Goal: Task Accomplishment & Management: Use online tool/utility

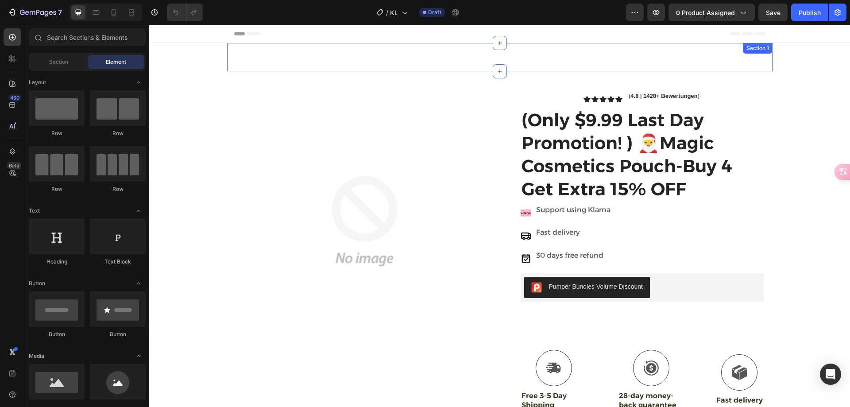
click at [346, 141] on img at bounding box center [364, 220] width 257 height 257
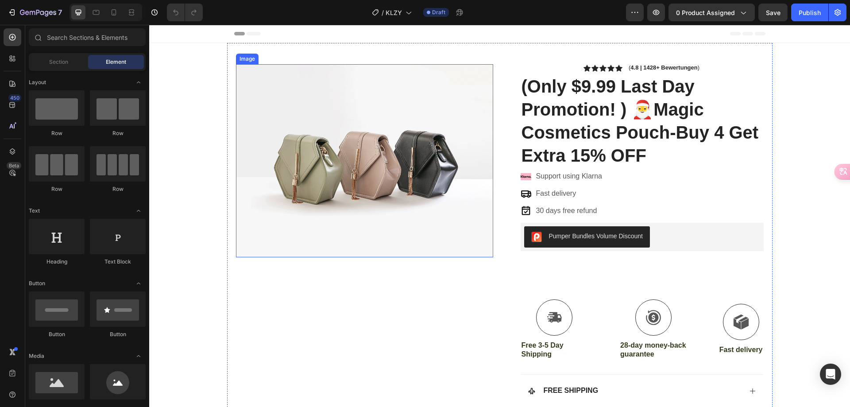
click at [308, 116] on img at bounding box center [364, 160] width 257 height 193
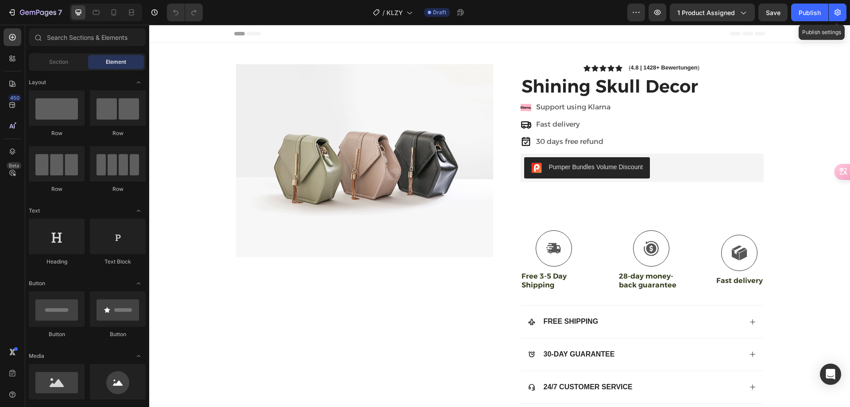
drag, startPoint x: 837, startPoint y: 16, endPoint x: 784, endPoint y: 0, distance: 55.6
click at [836, 16] on icon "button" at bounding box center [837, 12] width 9 height 9
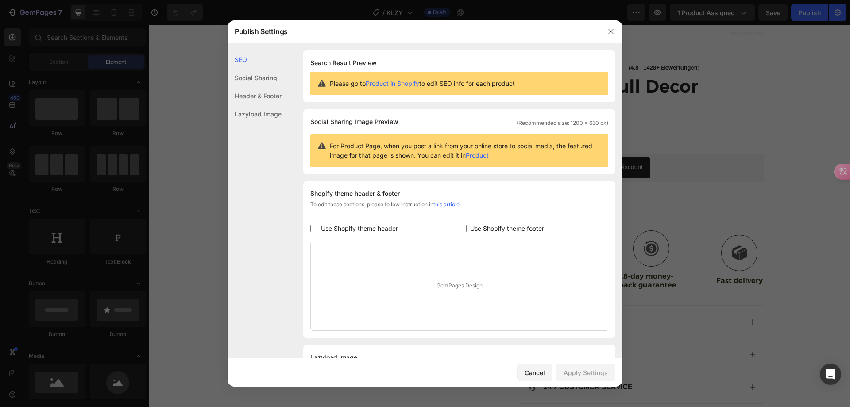
drag, startPoint x: 486, startPoint y: 230, endPoint x: 495, endPoint y: 239, distance: 12.5
click at [485, 230] on span "Use Shopify theme footer" at bounding box center [507, 228] width 74 height 11
checkbox input "true"
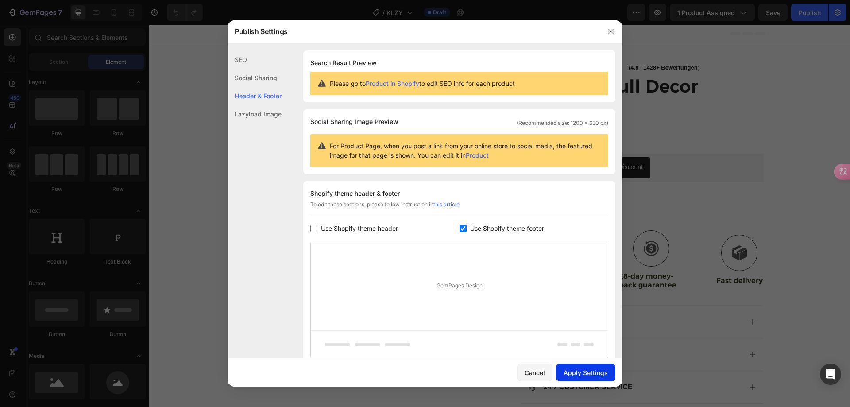
click at [597, 371] on div "Apply Settings" at bounding box center [585, 372] width 44 height 9
click at [611, 35] on button "button" at bounding box center [611, 31] width 14 height 14
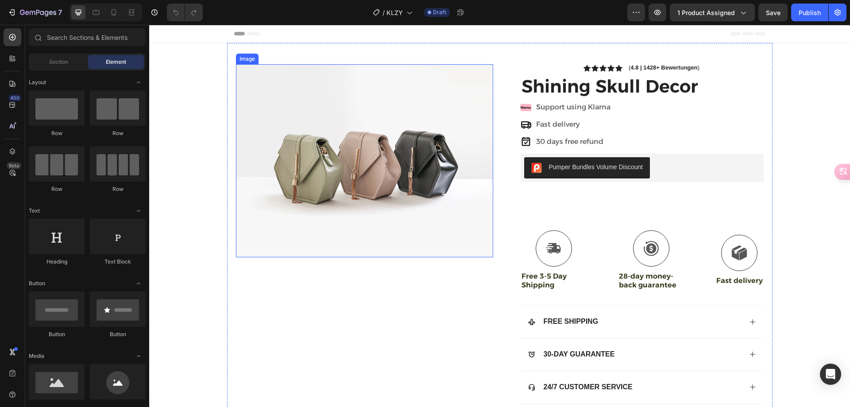
click at [401, 147] on img at bounding box center [364, 160] width 257 height 193
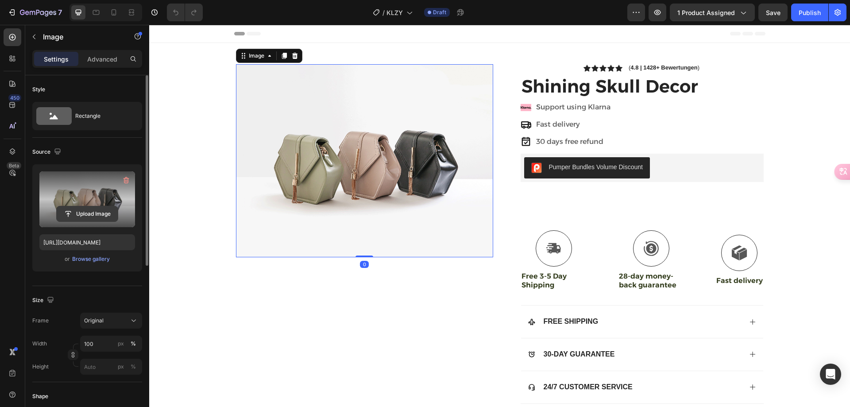
click at [88, 208] on input "file" at bounding box center [87, 213] width 61 height 15
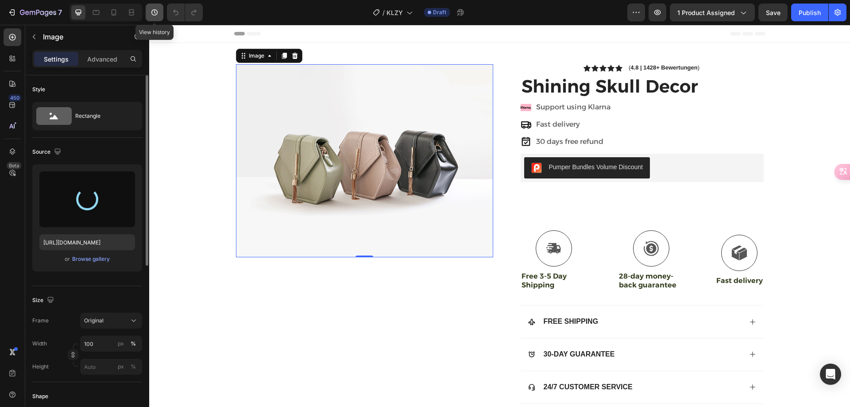
type input "[URL][DOMAIN_NAME]"
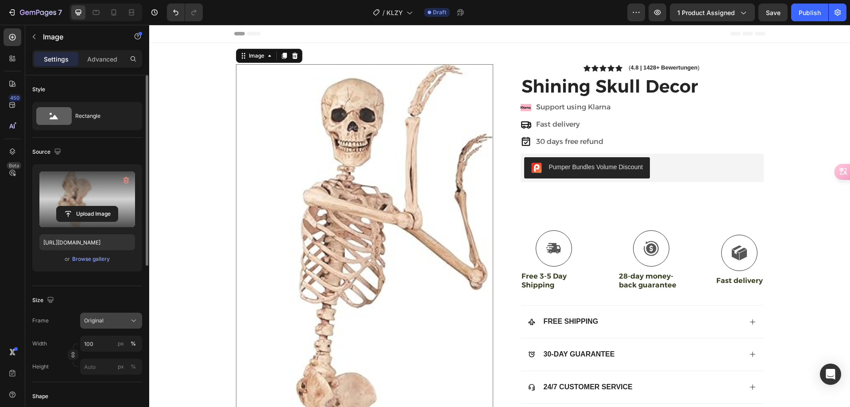
click at [109, 320] on div "Original" at bounding box center [105, 320] width 43 height 8
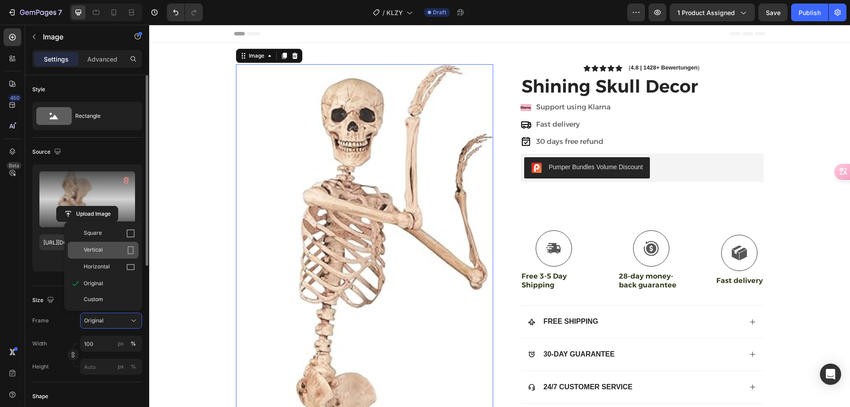
click at [101, 247] on span "Vertical" at bounding box center [93, 250] width 19 height 9
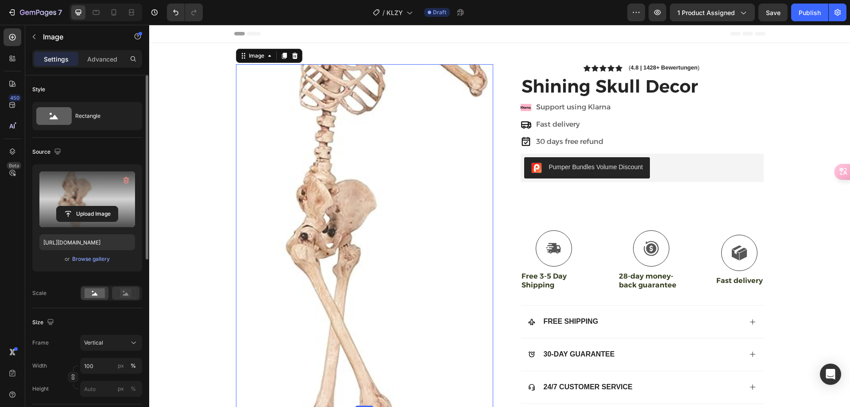
click at [123, 297] on rect at bounding box center [126, 293] width 12 height 9
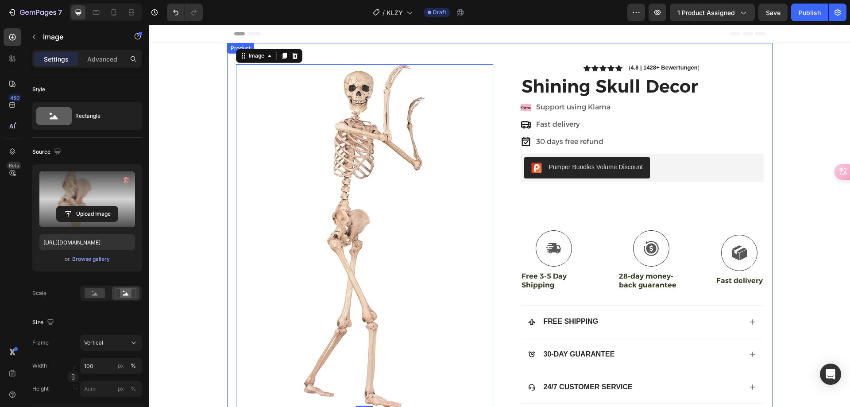
click at [559, 82] on h1 "Shining Skull Decor" at bounding box center [641, 86] width 243 height 25
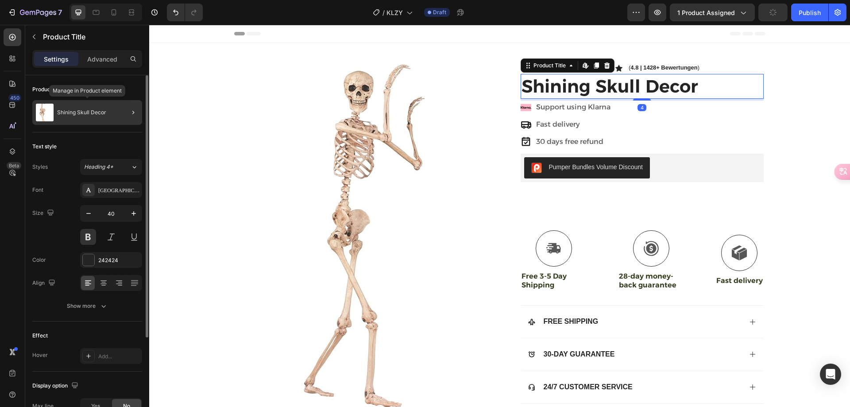
drag, startPoint x: 105, startPoint y: 109, endPoint x: 8, endPoint y: 118, distance: 97.3
click at [105, 109] on div "Shining Skull Decor" at bounding box center [87, 112] width 110 height 25
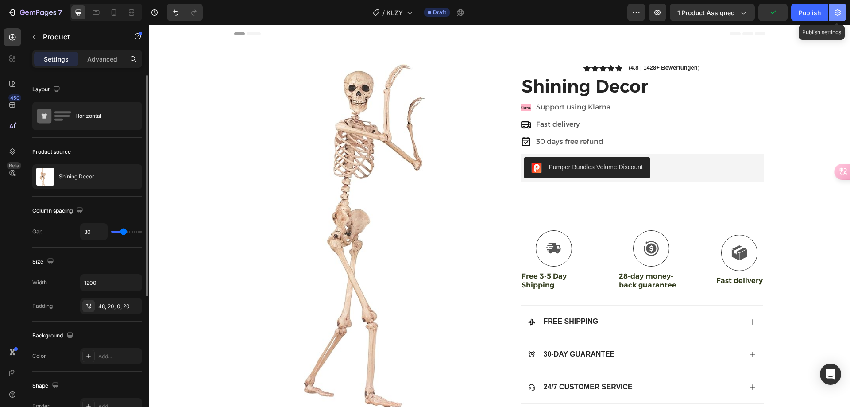
click at [835, 12] on icon "button" at bounding box center [837, 12] width 6 height 7
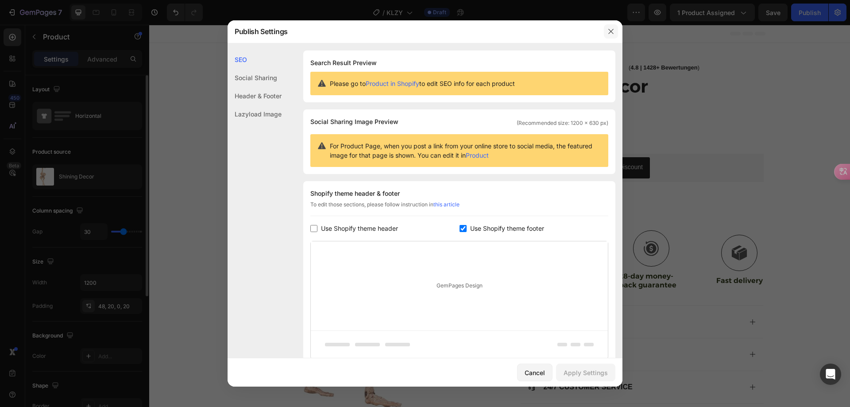
click at [605, 29] on div at bounding box center [610, 31] width 23 height 23
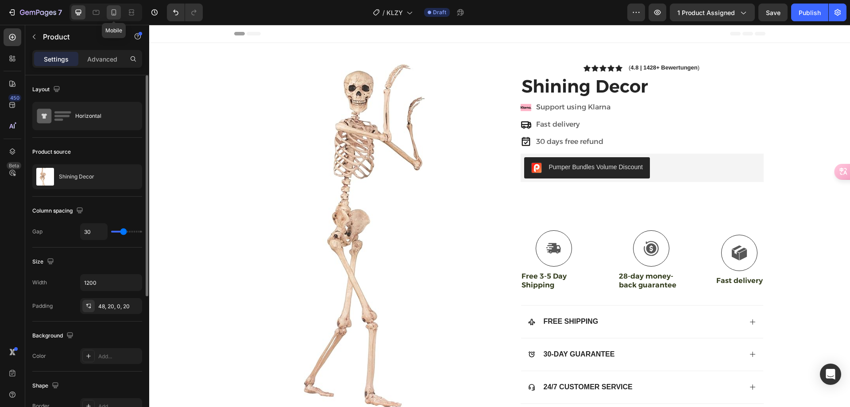
drag, startPoint x: 116, startPoint y: 12, endPoint x: 94, endPoint y: 81, distance: 73.1
click at [116, 12] on icon at bounding box center [113, 12] width 9 height 9
type input "16"
type input "100%"
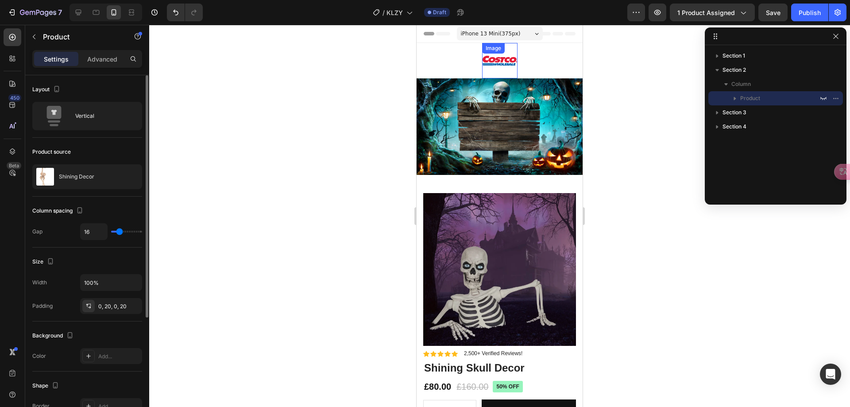
click at [489, 65] on img at bounding box center [499, 60] width 35 height 35
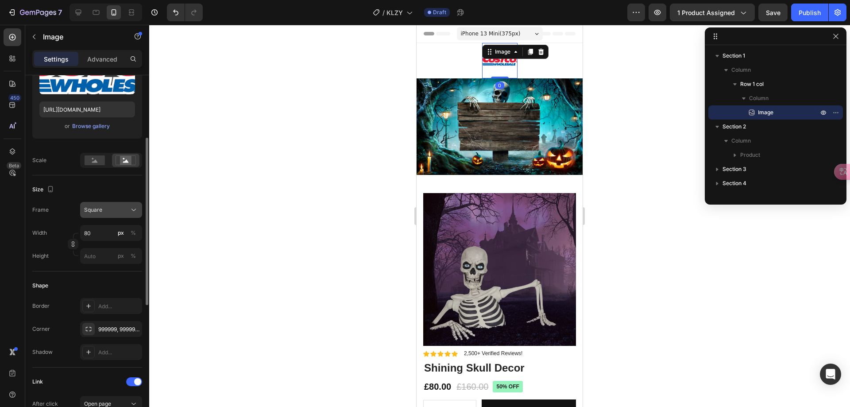
scroll to position [310, 0]
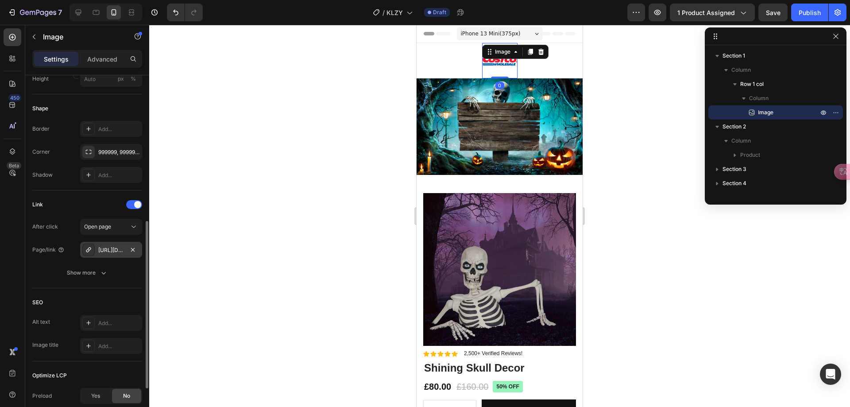
click at [113, 245] on div "[URL][DOMAIN_NAME]" at bounding box center [111, 250] width 62 height 16
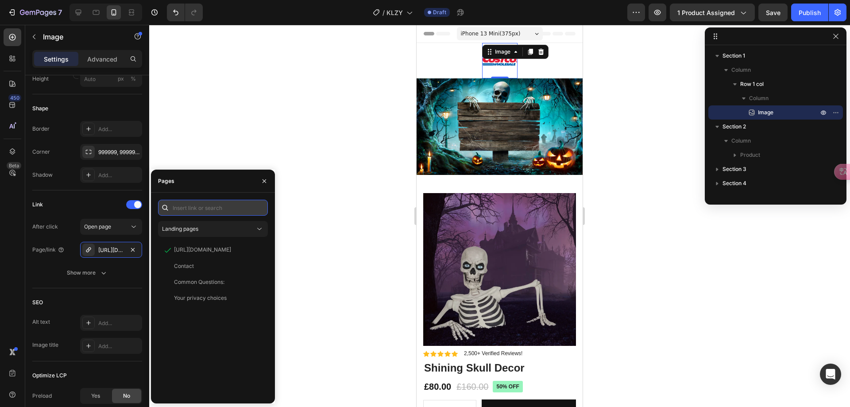
click at [200, 207] on input "text" at bounding box center [213, 208] width 110 height 16
paste input "[URL][DOMAIN_NAME]"
type input "[URL][DOMAIN_NAME]"
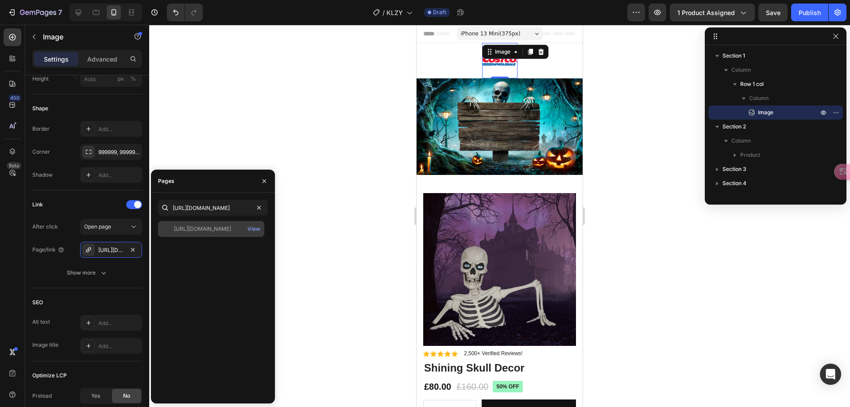
click at [207, 235] on div "[URL][DOMAIN_NAME] View" at bounding box center [211, 229] width 106 height 16
click at [460, 129] on img at bounding box center [499, 126] width 166 height 96
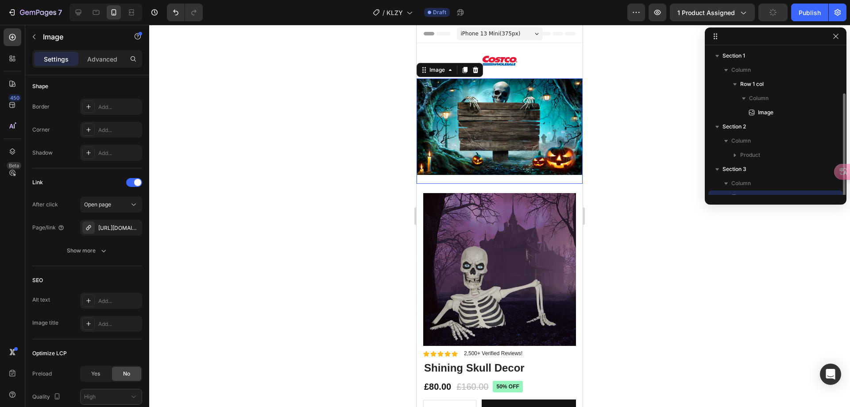
scroll to position [24, 0]
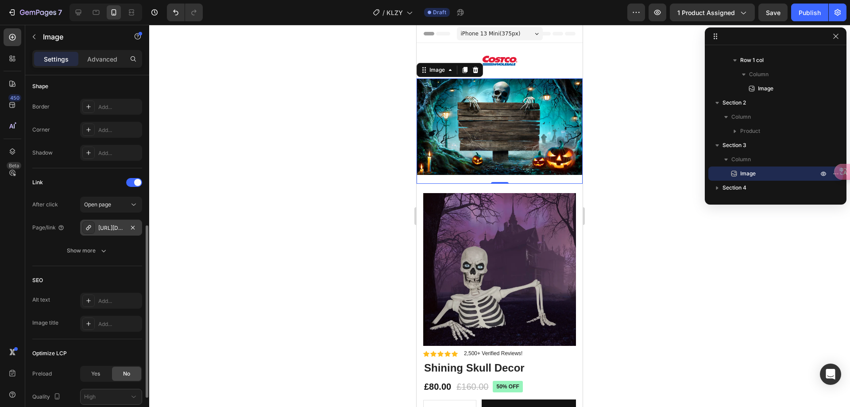
drag, startPoint x: 107, startPoint y: 230, endPoint x: 126, endPoint y: 229, distance: 18.6
click at [107, 230] on div "https://louisedebracerasoli.myshopify.com/glowing-skull" at bounding box center [111, 228] width 26 height 8
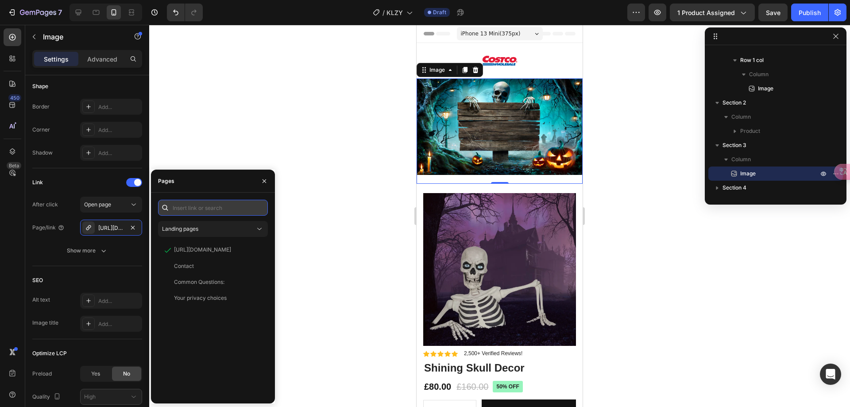
click at [199, 212] on input "text" at bounding box center [213, 208] width 110 height 16
paste input "https://samanthacoulson.myshopify.com/products/shining-skull-decor"
type input "https://samanthacoulson.myshopify.com/products/shining-skull-decor"
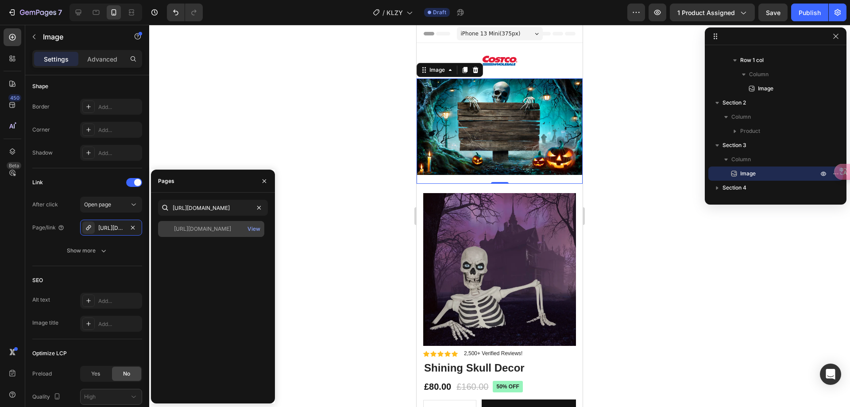
scroll to position [0, 0]
click at [212, 230] on div "https://samanthacoulson.myshopify.com/products/shining-skull-decor" at bounding box center [202, 229] width 57 height 8
click at [466, 251] on img at bounding box center [499, 269] width 153 height 153
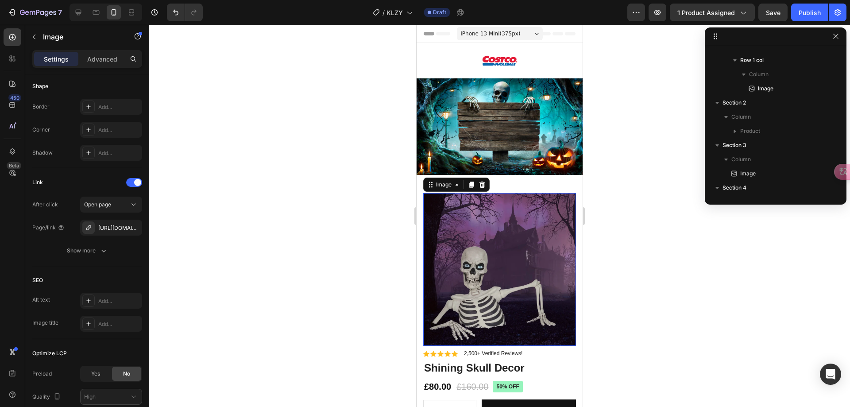
scroll to position [182, 0]
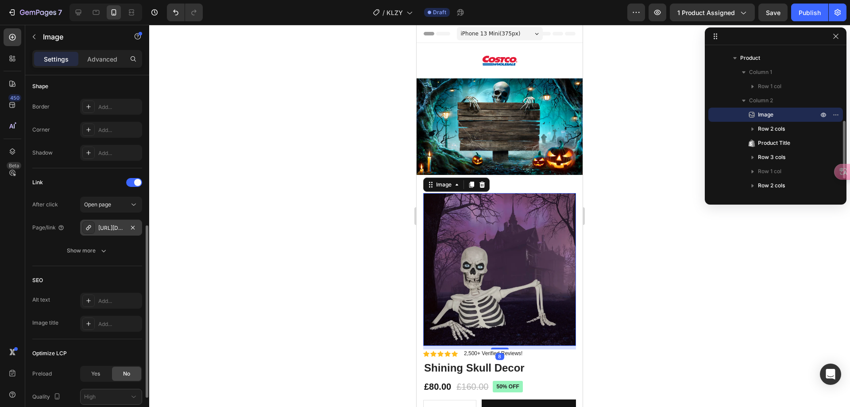
click at [115, 233] on div "https://louisedebracerasoli.myshopify.com/glowing-skull" at bounding box center [111, 228] width 62 height 16
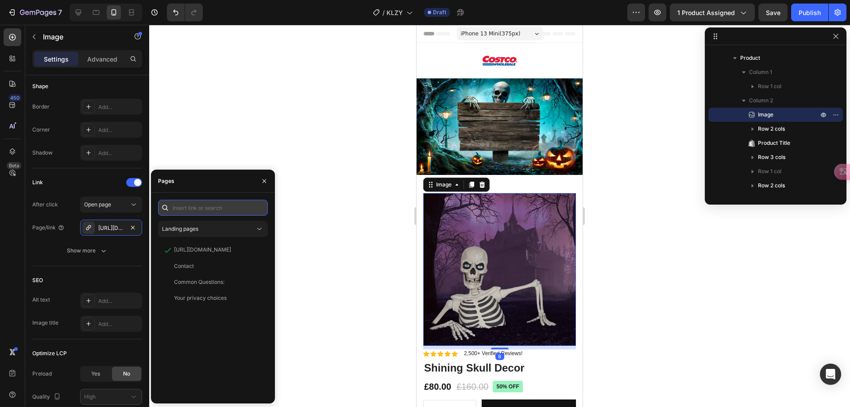
click at [228, 212] on input "text" at bounding box center [213, 208] width 110 height 16
paste input "https://samanthacoulson.myshopify.com/products/shining-skull-decor"
type input "https://samanthacoulson.myshopify.com/products/shining-skull-decor"
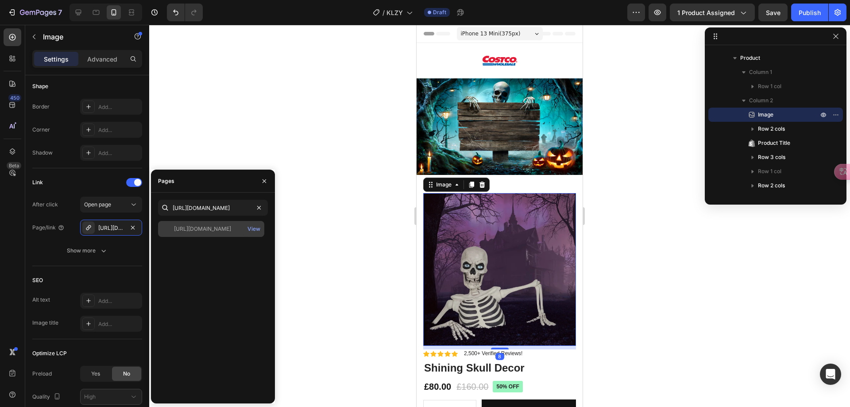
click at [212, 228] on div "https://samanthacoulson.myshopify.com/products/shining-skull-decor" at bounding box center [202, 229] width 57 height 8
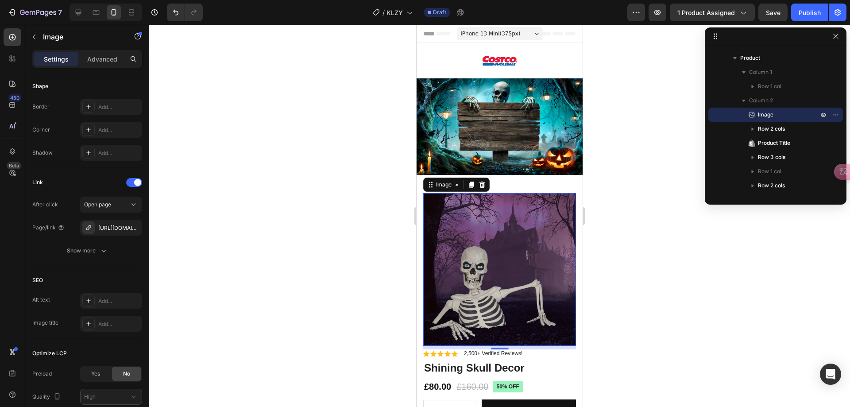
click at [352, 219] on div at bounding box center [499, 216] width 701 height 382
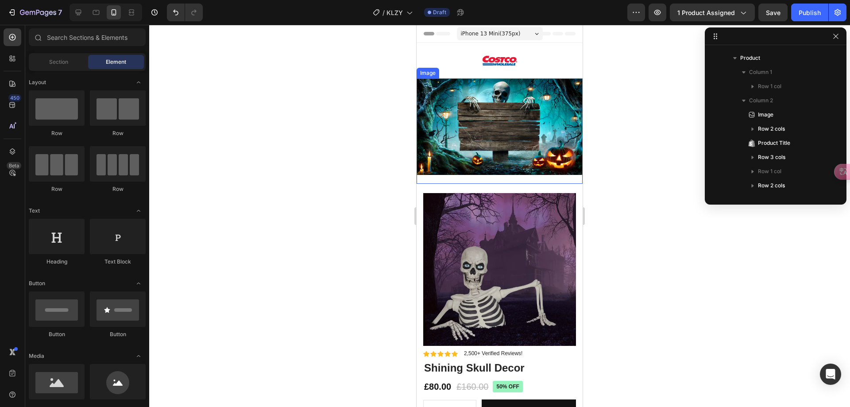
drag, startPoint x: 515, startPoint y: 134, endPoint x: 433, endPoint y: 210, distance: 111.5
click at [515, 134] on img at bounding box center [499, 126] width 166 height 96
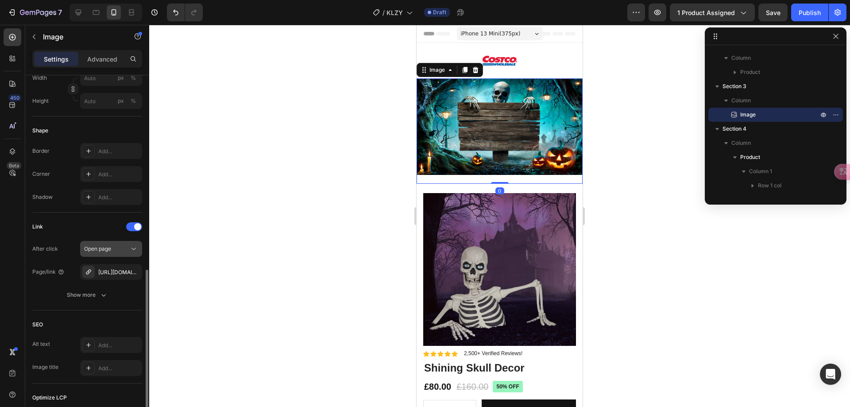
scroll to position [310, 0]
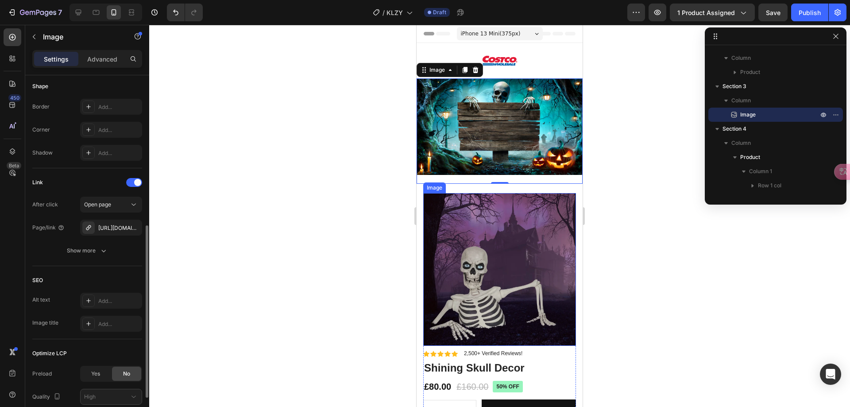
click at [493, 257] on img at bounding box center [499, 269] width 153 height 153
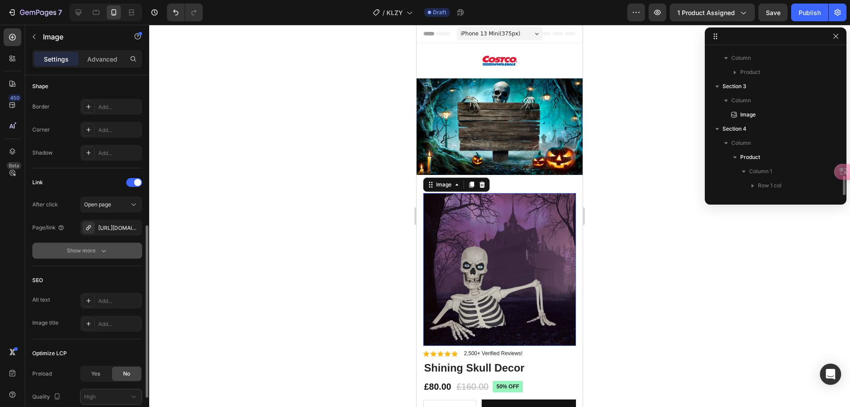
scroll to position [182, 0]
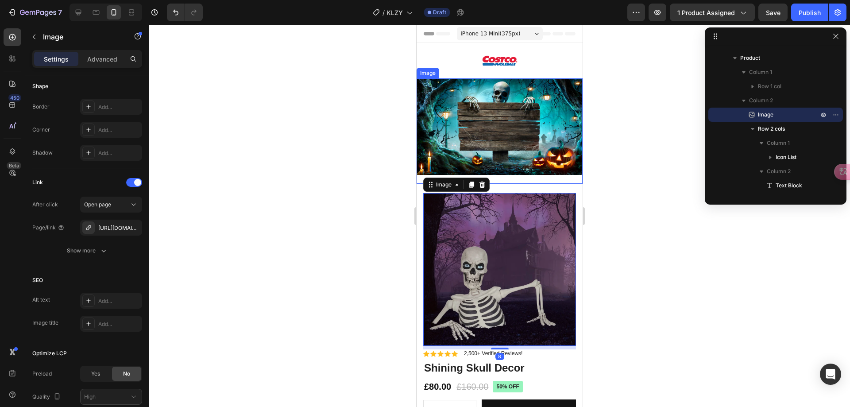
click at [492, 127] on img at bounding box center [499, 126] width 166 height 96
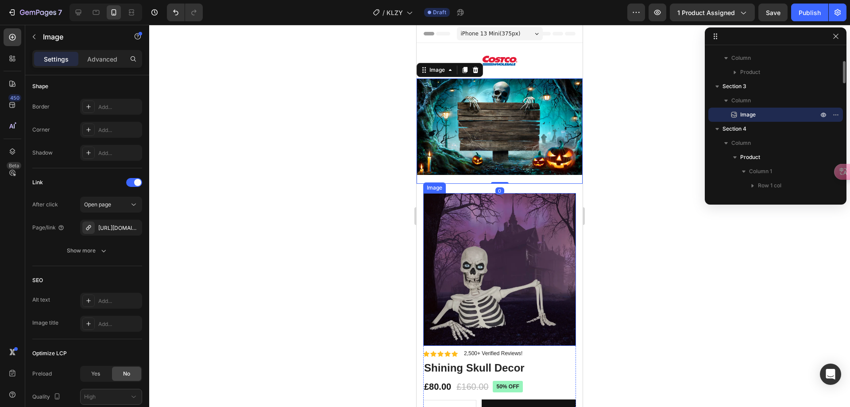
click at [482, 244] on img at bounding box center [499, 269] width 153 height 153
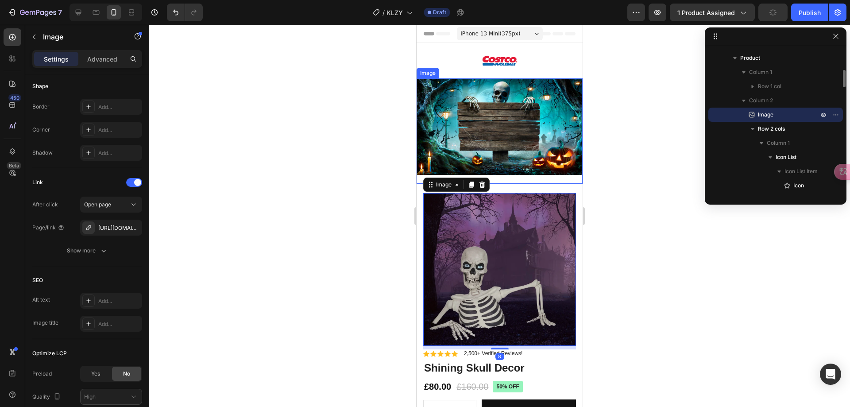
click at [500, 134] on img at bounding box center [499, 126] width 166 height 96
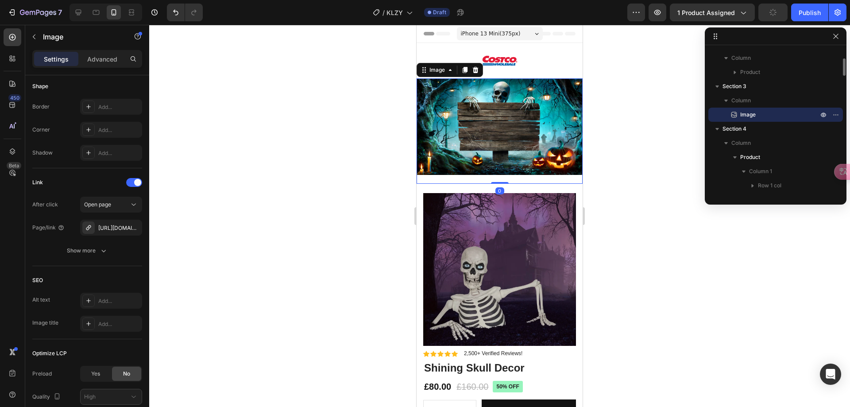
click at [492, 232] on img at bounding box center [499, 269] width 153 height 153
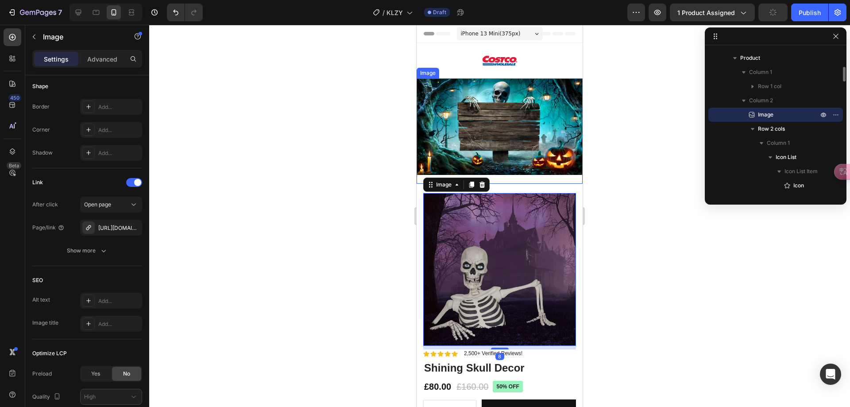
click at [500, 140] on img at bounding box center [499, 126] width 166 height 96
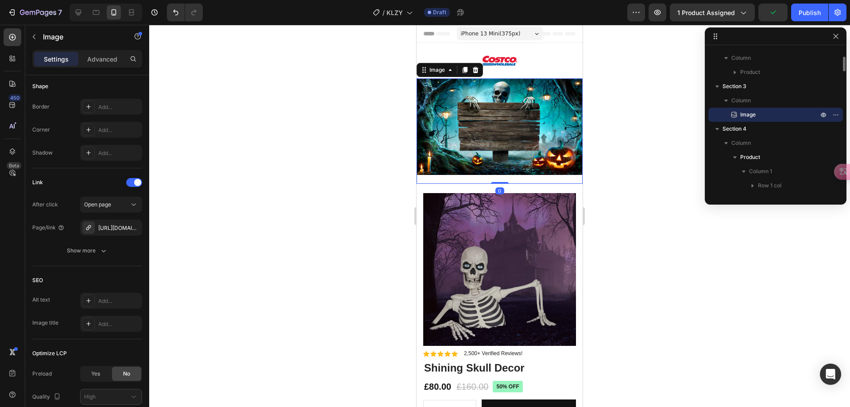
click at [494, 210] on img at bounding box center [499, 269] width 153 height 153
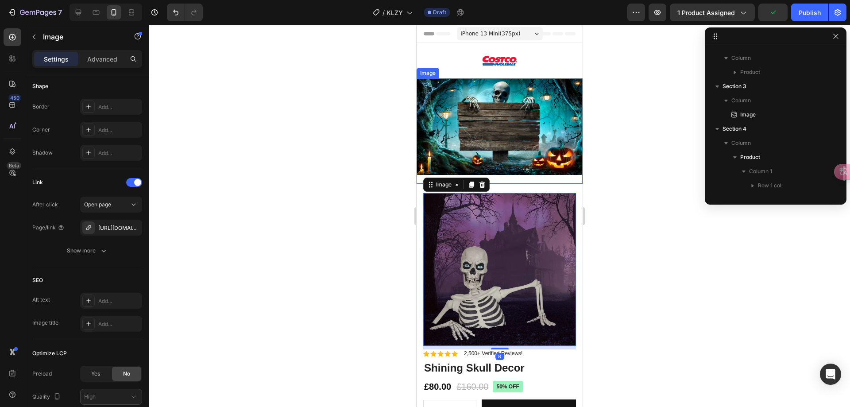
click at [512, 147] on img at bounding box center [499, 126] width 166 height 96
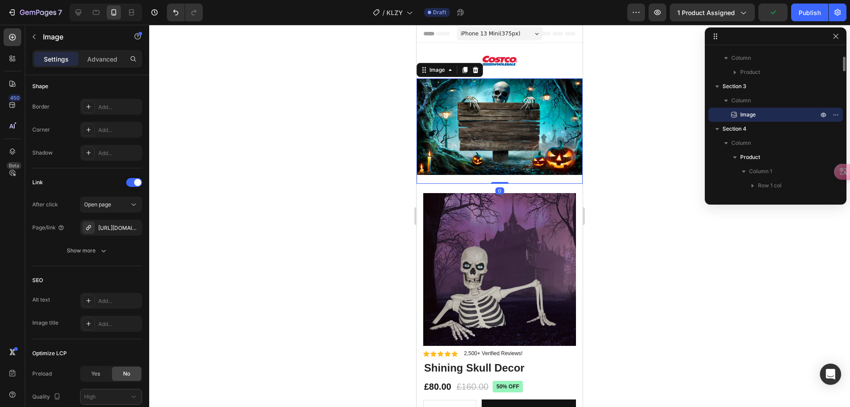
click at [494, 211] on img at bounding box center [499, 269] width 153 height 153
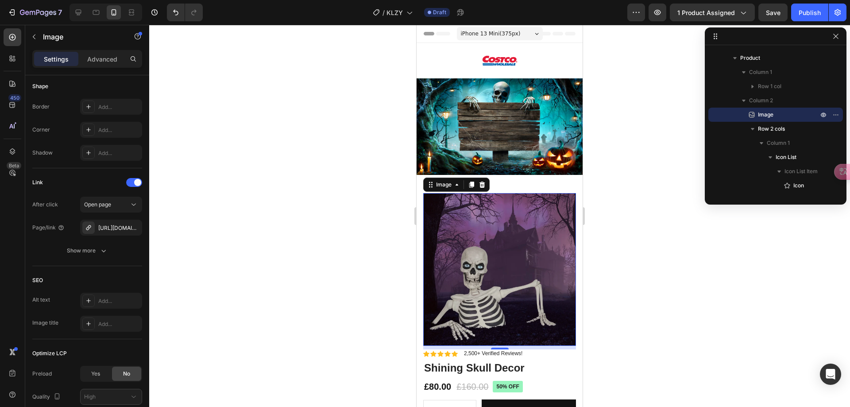
click at [501, 237] on img at bounding box center [499, 269] width 153 height 153
click at [509, 220] on img at bounding box center [499, 269] width 153 height 153
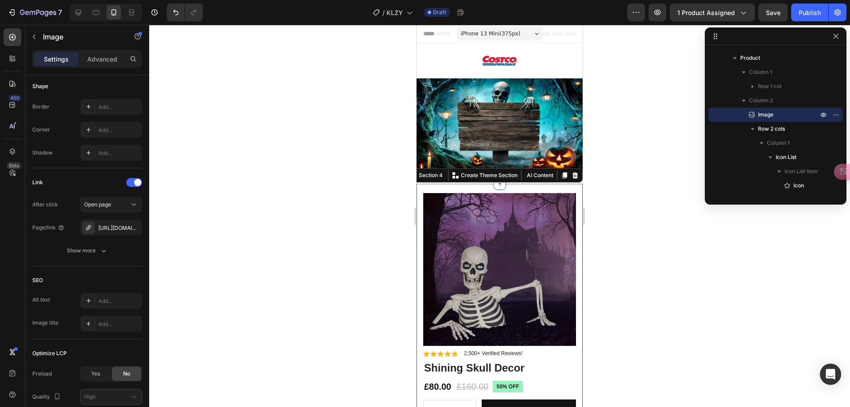
scroll to position [0, 0]
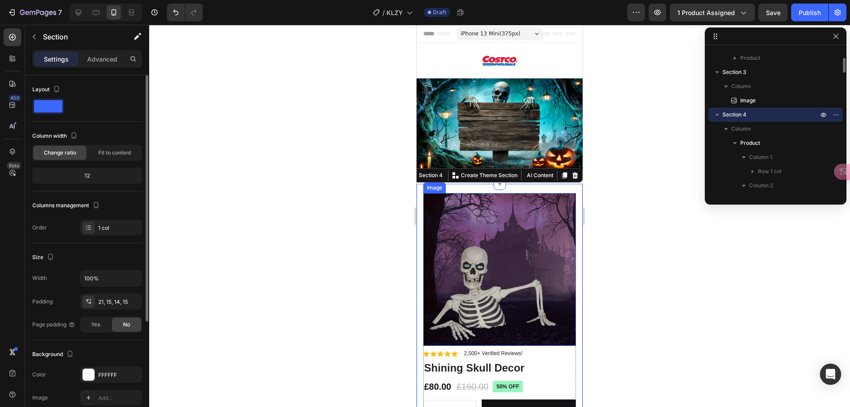
click at [509, 216] on img at bounding box center [499, 269] width 153 height 153
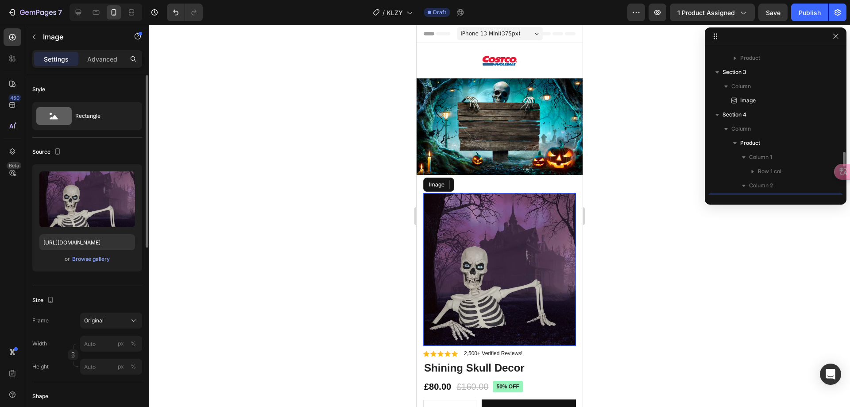
scroll to position [182, 0]
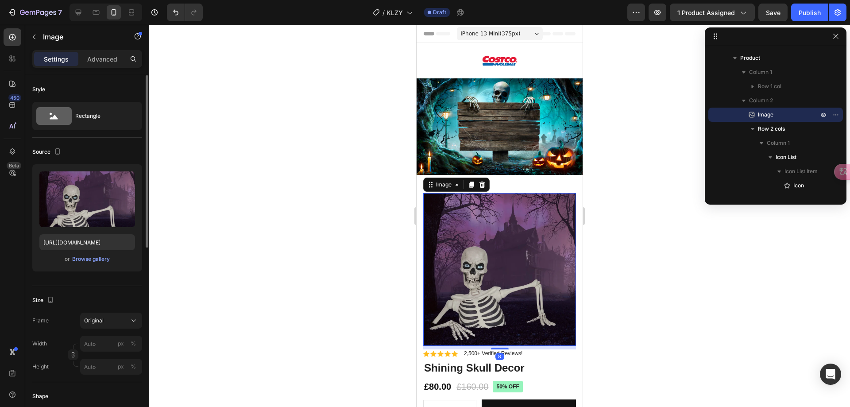
click at [497, 223] on img at bounding box center [499, 269] width 153 height 153
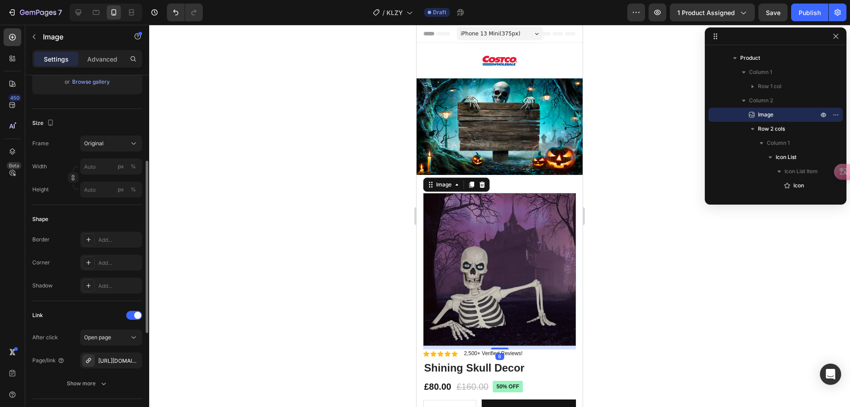
scroll to position [221, 0]
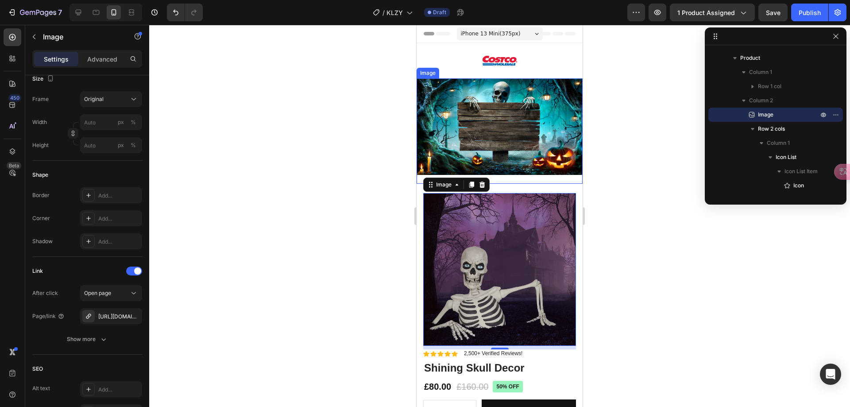
click at [480, 131] on img at bounding box center [499, 126] width 166 height 96
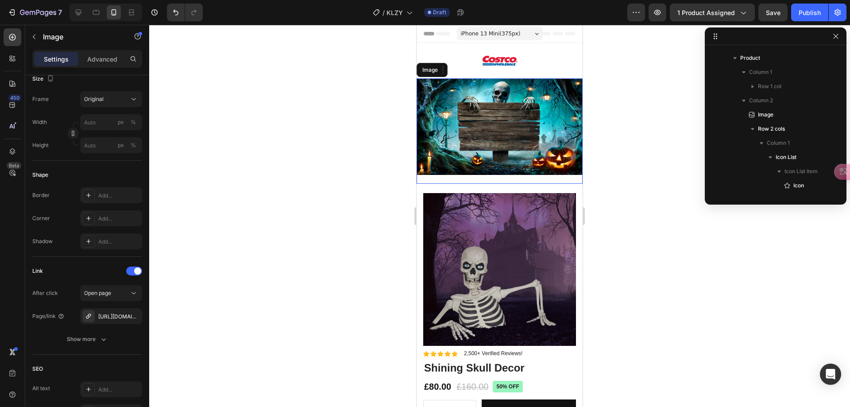
scroll to position [83, 0]
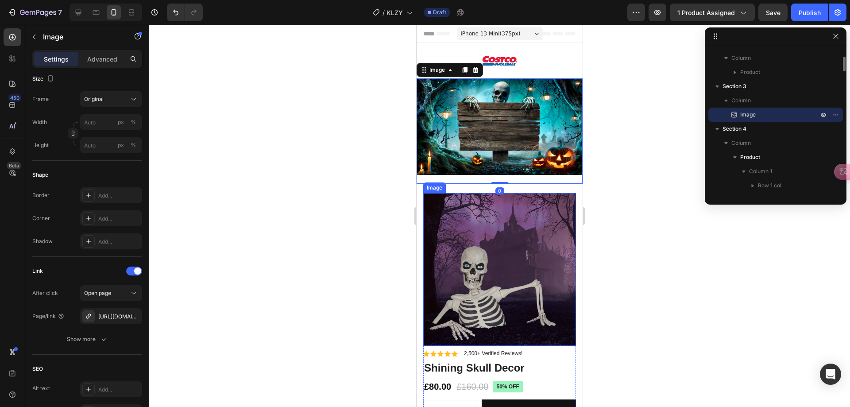
click at [500, 233] on img at bounding box center [499, 269] width 153 height 153
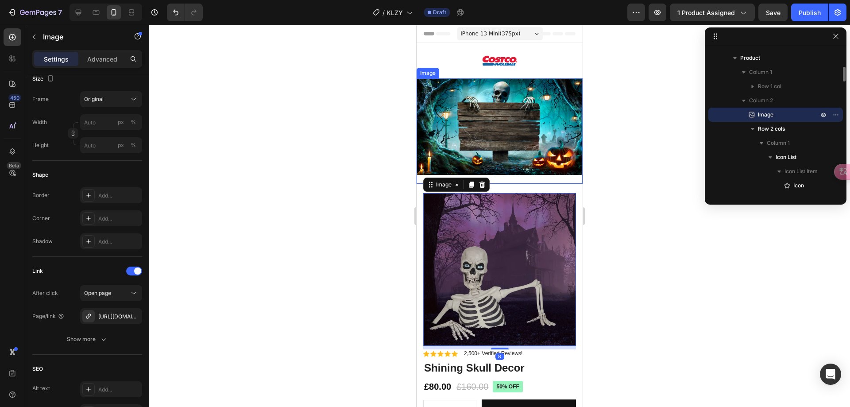
click at [500, 138] on img at bounding box center [499, 126] width 166 height 96
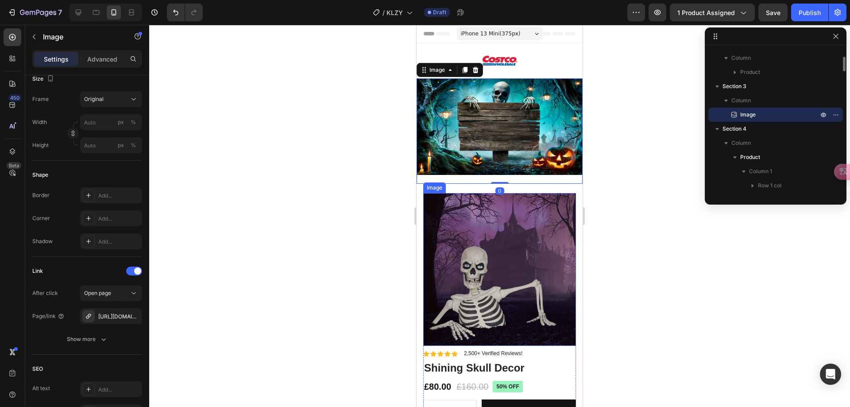
click at [494, 230] on img at bounding box center [499, 269] width 153 height 153
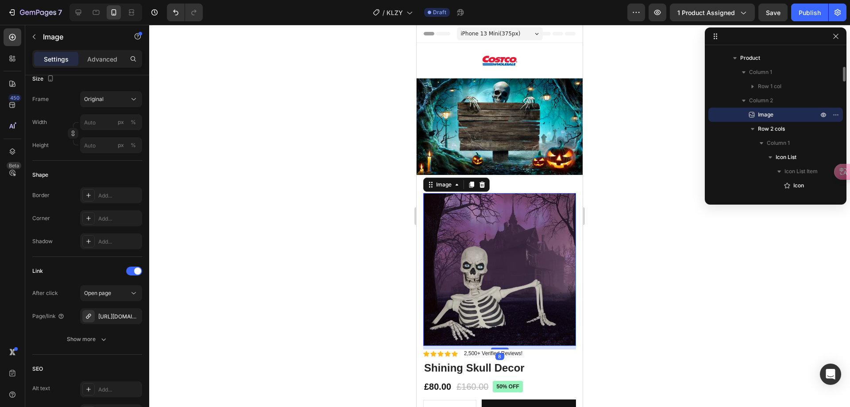
click at [497, 133] on img at bounding box center [499, 126] width 166 height 96
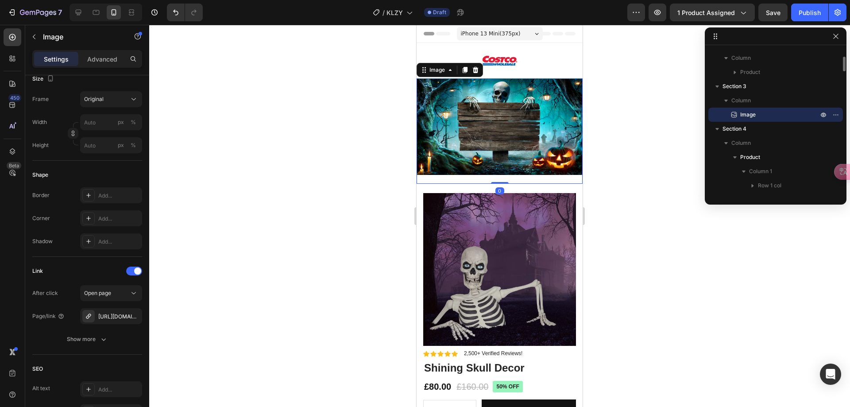
click at [505, 223] on img at bounding box center [499, 269] width 153 height 153
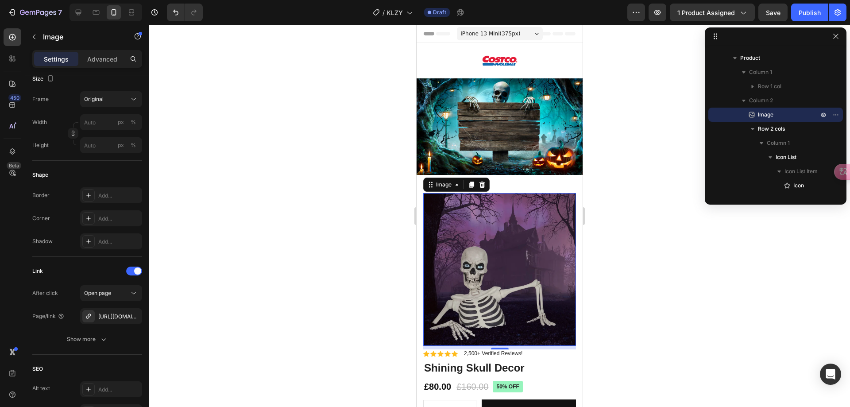
scroll to position [89, 0]
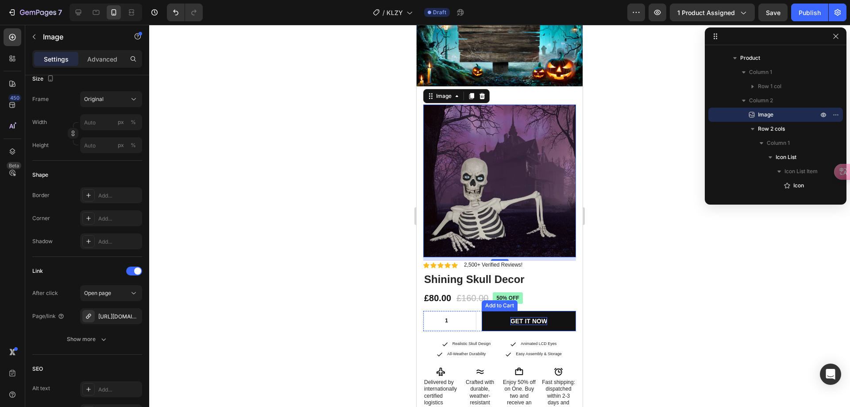
click at [523, 317] on div "GET IT NOW" at bounding box center [528, 321] width 37 height 8
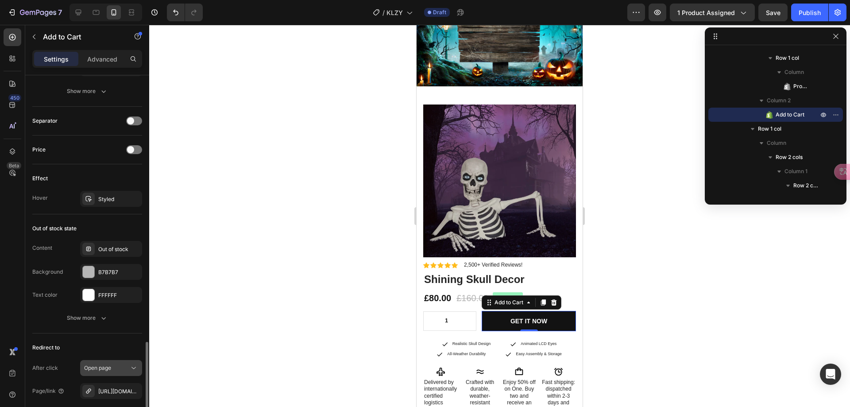
scroll to position [708, 0]
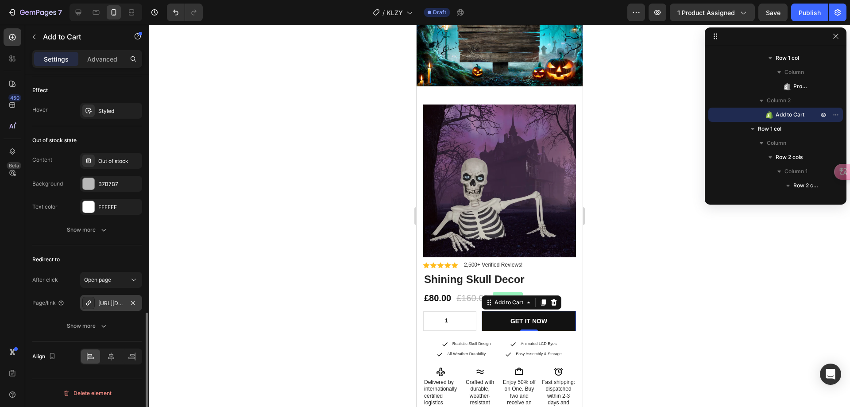
click at [113, 301] on div "https://louisedebracerasoli.myshopify.com/glowing-skull" at bounding box center [111, 303] width 26 height 8
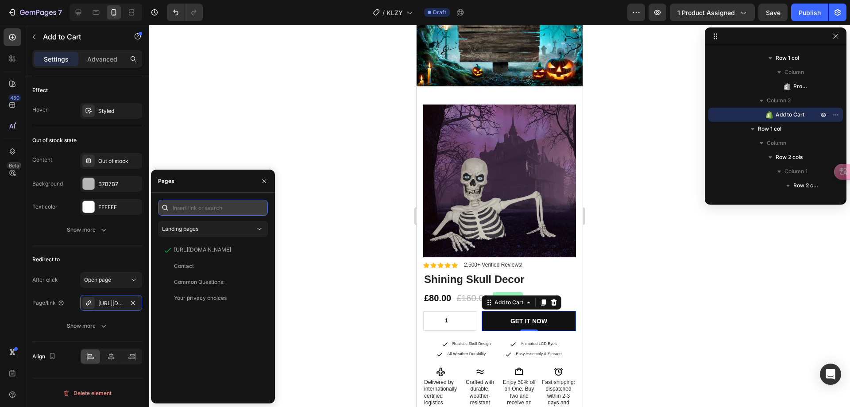
click at [213, 212] on input "text" at bounding box center [213, 208] width 110 height 16
paste input "https://samanthacoulson.myshopify.com/products/shining-skull-decor"
type input "https://samanthacoulson.myshopify.com/products/shining-skull-decor"
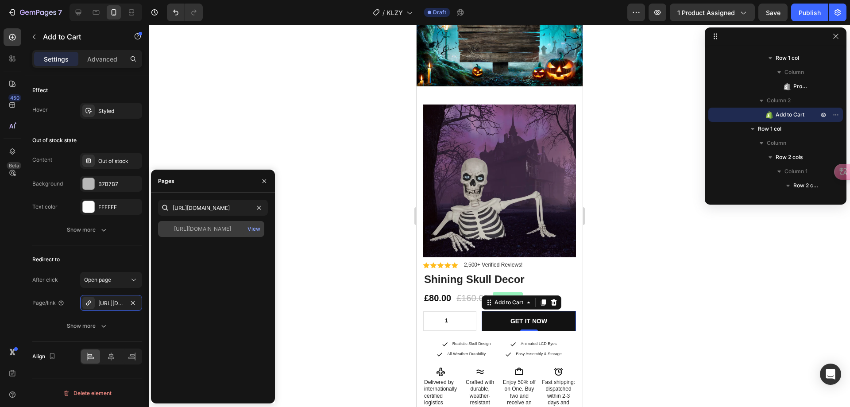
click at [208, 231] on div "https://samanthacoulson.myshopify.com/products/shining-skull-decor" at bounding box center [202, 229] width 57 height 8
click at [364, 244] on div at bounding box center [499, 216] width 701 height 382
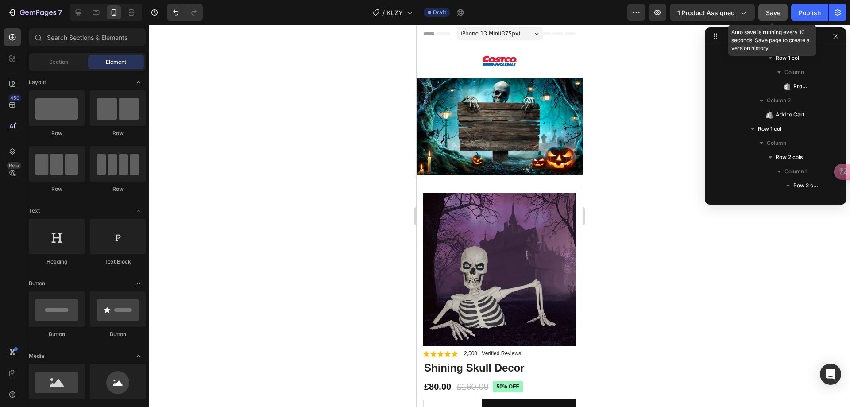
click at [772, 15] on span "Save" at bounding box center [773, 13] width 15 height 8
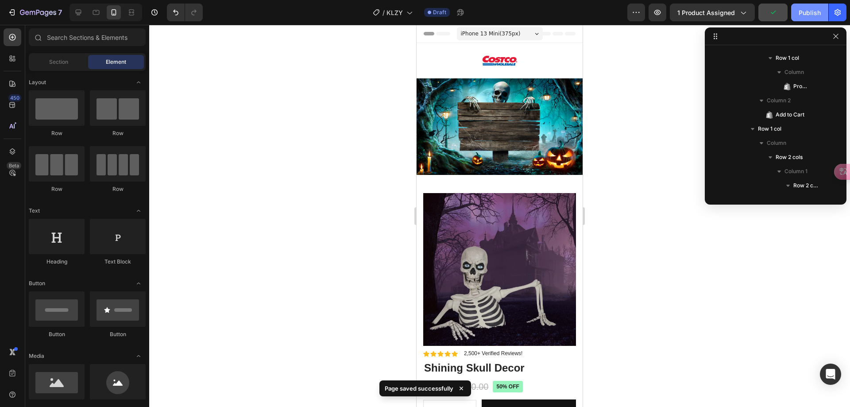
click at [804, 13] on div "Publish" at bounding box center [809, 12] width 22 height 9
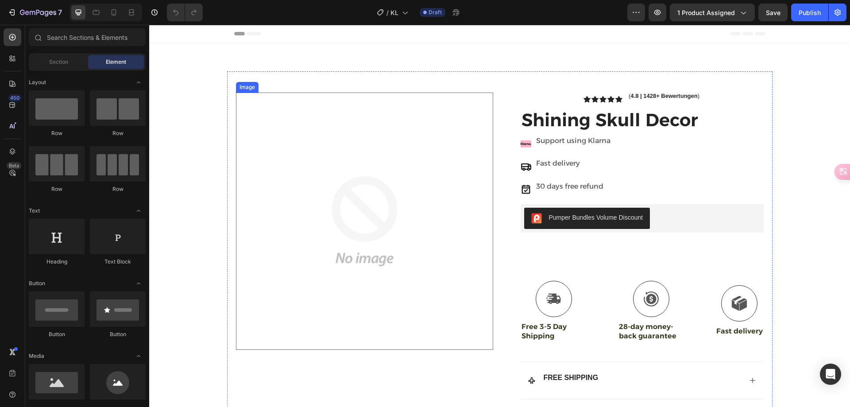
click at [360, 156] on img at bounding box center [364, 220] width 257 height 257
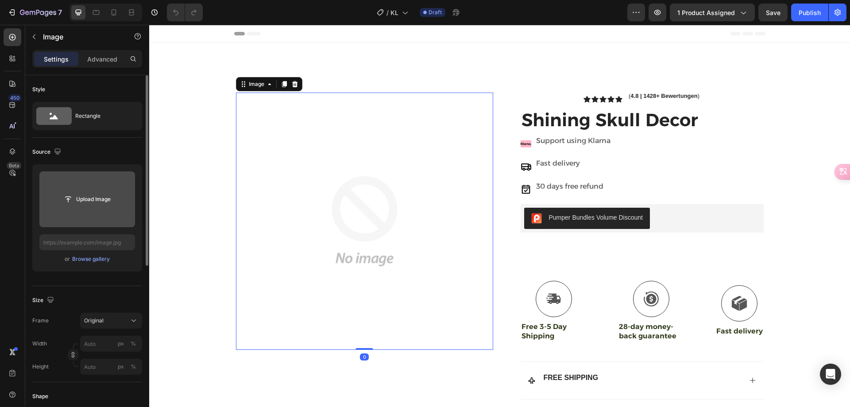
click at [89, 196] on input "file" at bounding box center [87, 199] width 61 height 15
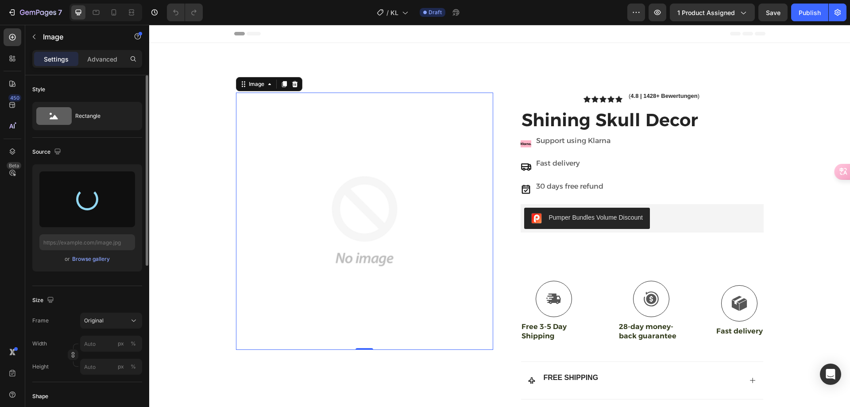
type input "[URL][DOMAIN_NAME]"
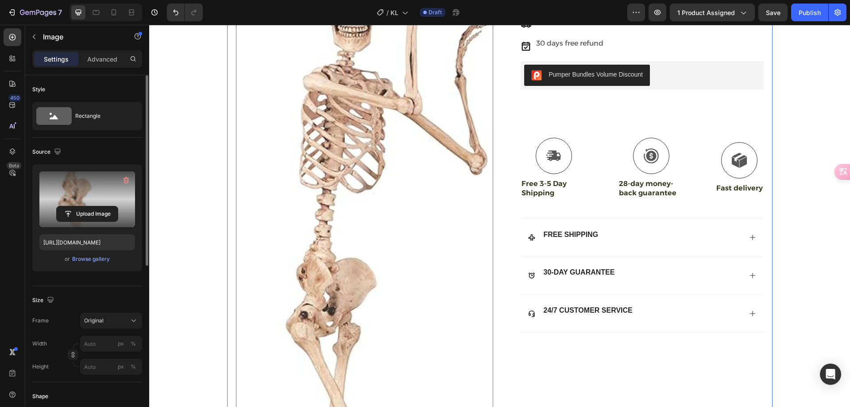
scroll to position [89, 0]
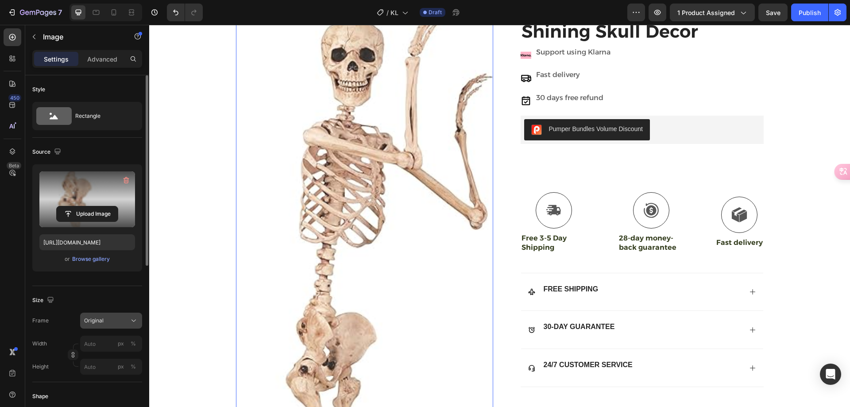
click at [110, 319] on div "Original" at bounding box center [105, 320] width 43 height 8
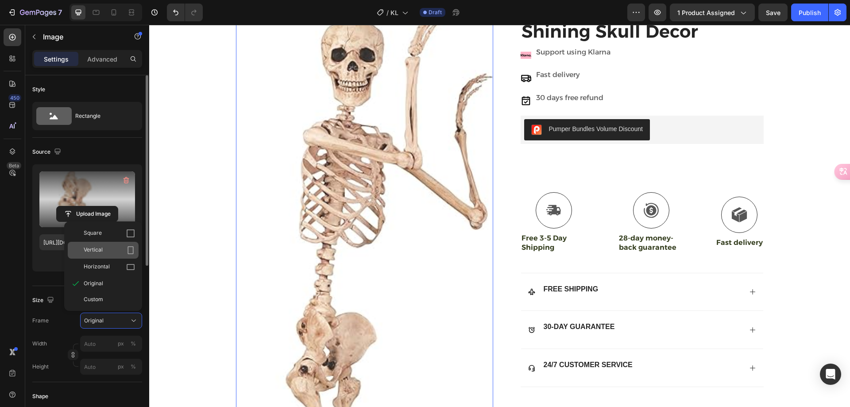
click at [104, 252] on div "Vertical" at bounding box center [109, 250] width 51 height 9
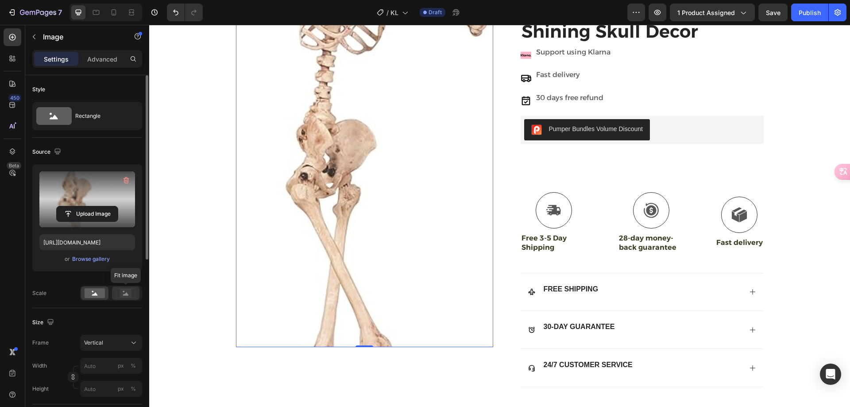
click at [128, 293] on rect at bounding box center [126, 293] width 12 height 9
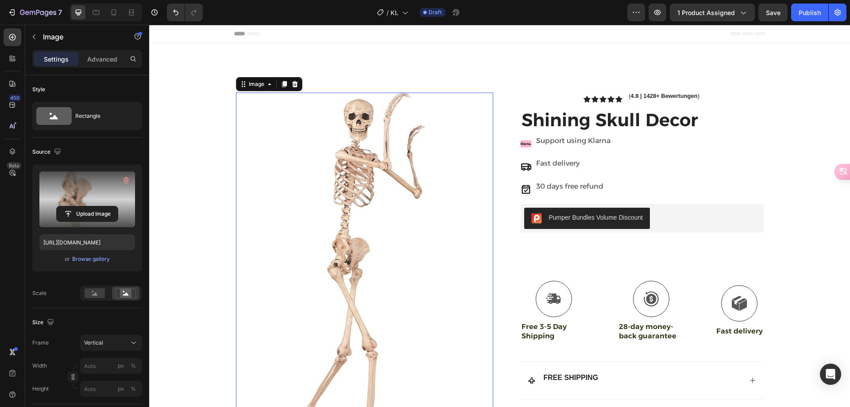
scroll to position [177, 0]
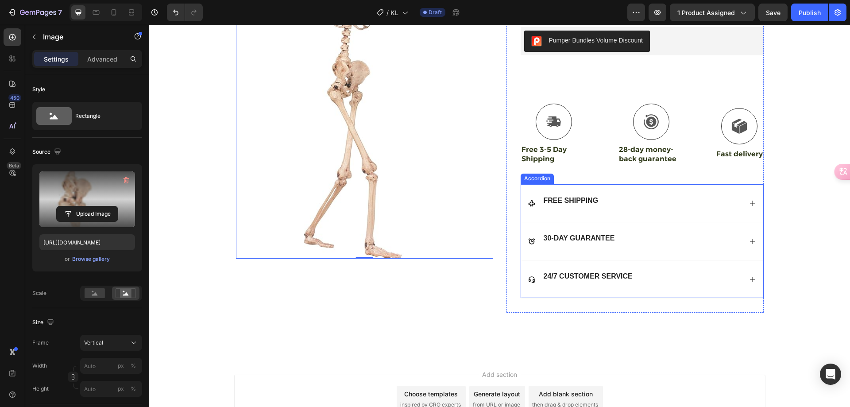
click at [634, 197] on div "FREE SHIPPING" at bounding box center [635, 203] width 214 height 17
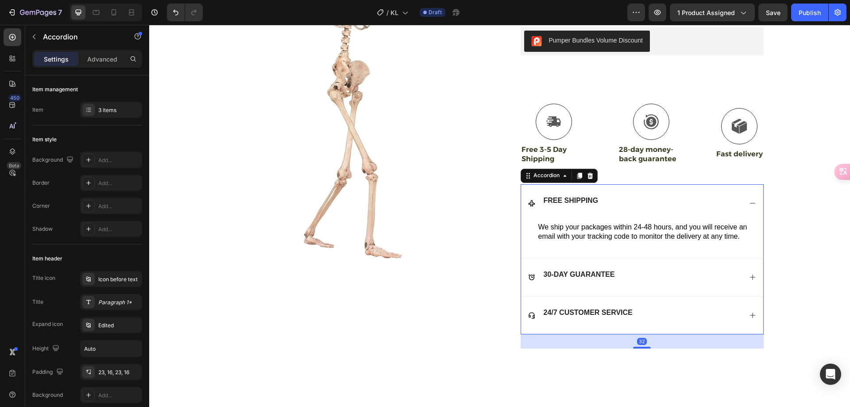
click at [634, 264] on div "30-DAY GUARANTEE" at bounding box center [642, 277] width 242 height 38
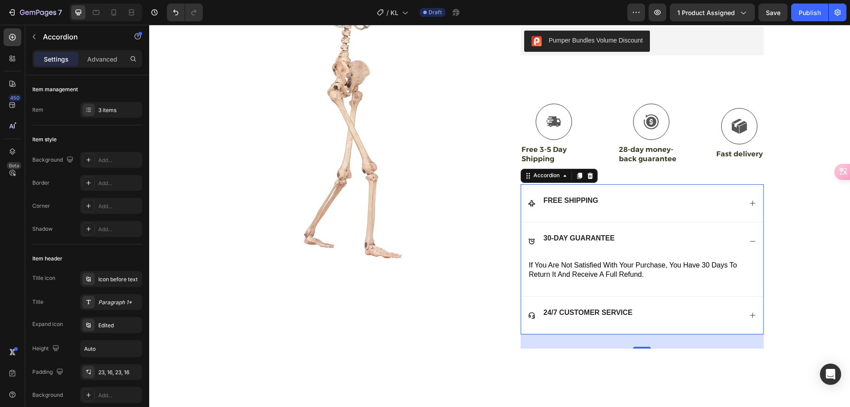
click at [631, 308] on div "24/7 CUSTOMER SERVICE" at bounding box center [635, 315] width 214 height 17
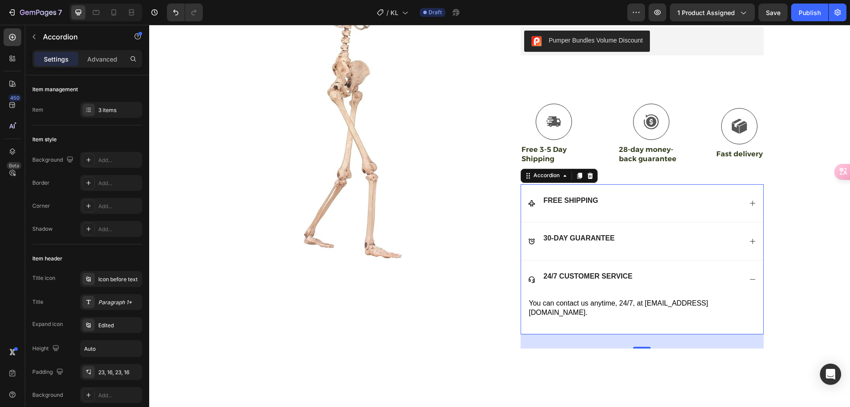
click at [638, 254] on div "30-DAY GUARANTEE" at bounding box center [642, 241] width 242 height 38
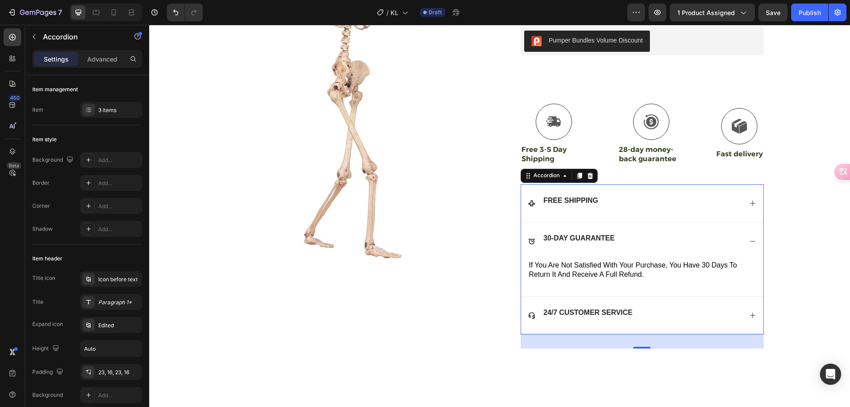
click at [635, 306] on div "24/7 CUSTOMER SERVICE" at bounding box center [642, 315] width 242 height 38
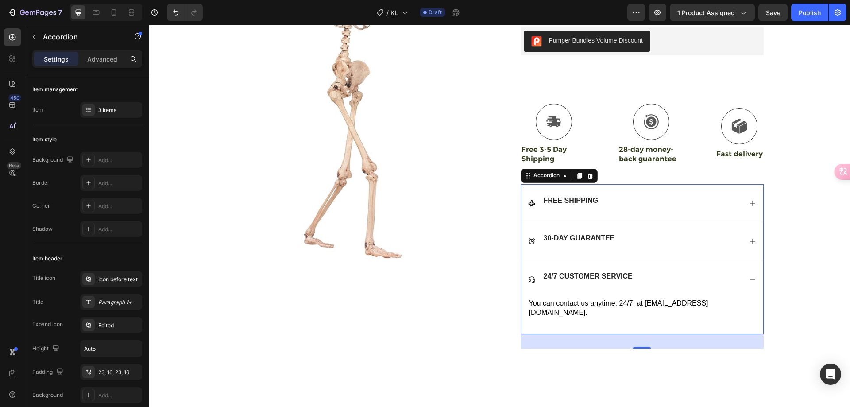
click at [609, 243] on p "30-DAY GUARANTEE" at bounding box center [578, 238] width 71 height 9
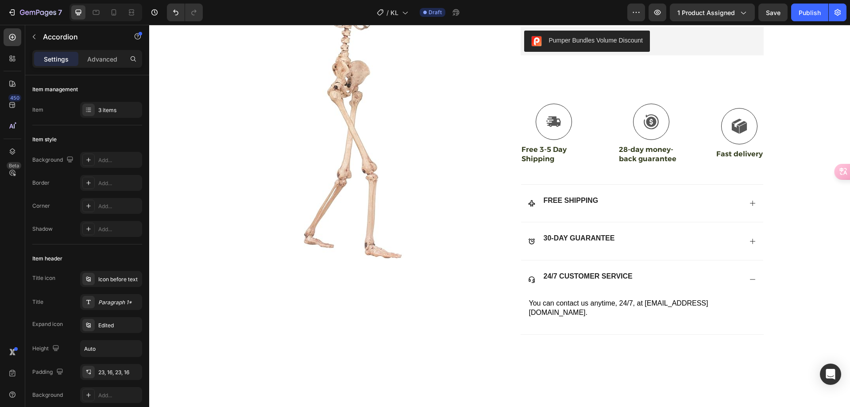
click at [650, 240] on div "30-DAY GUARANTEE" at bounding box center [635, 240] width 214 height 17
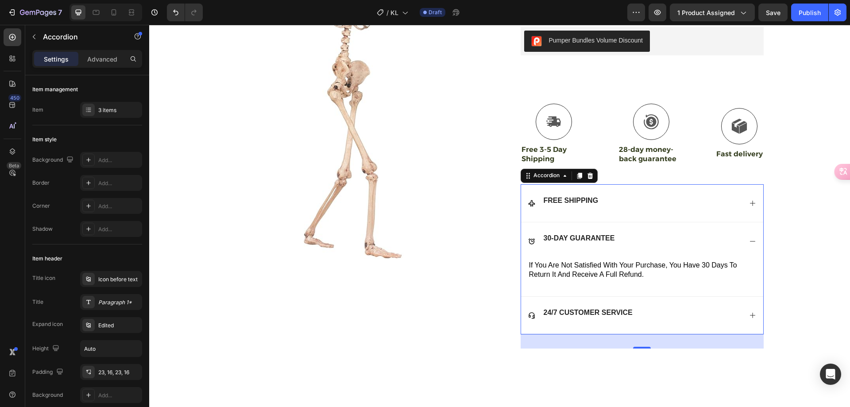
click at [663, 207] on div "FREE SHIPPING" at bounding box center [635, 203] width 214 height 17
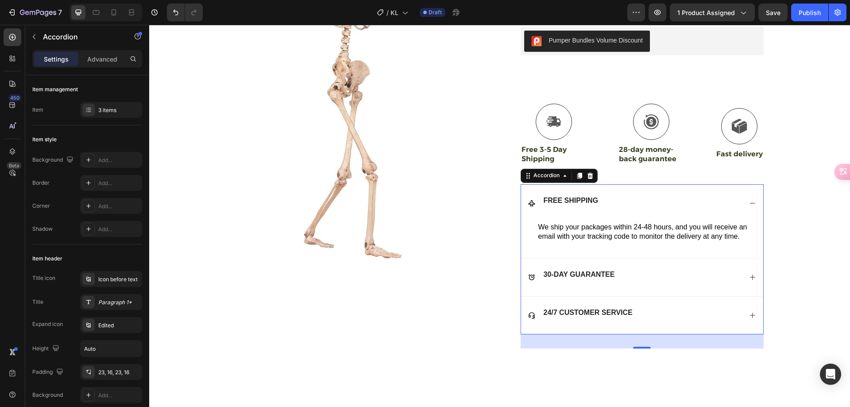
click at [670, 312] on div "24/7 CUSTOMER SERVICE" at bounding box center [635, 315] width 214 height 17
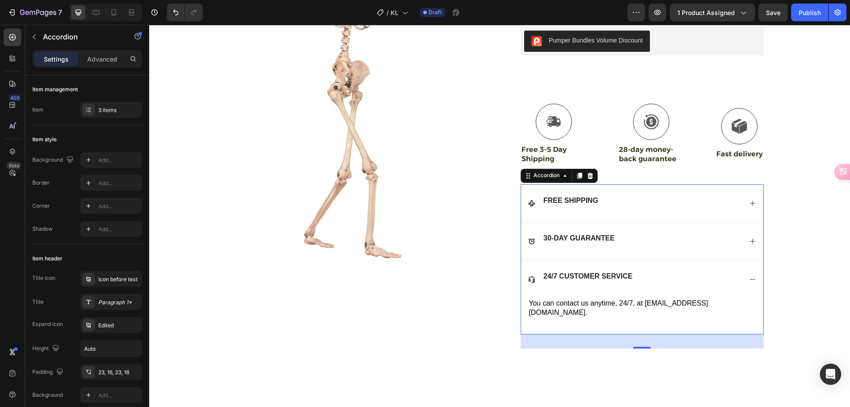
click at [670, 274] on div "24/7 CUSTOMER SERVICE" at bounding box center [635, 278] width 214 height 17
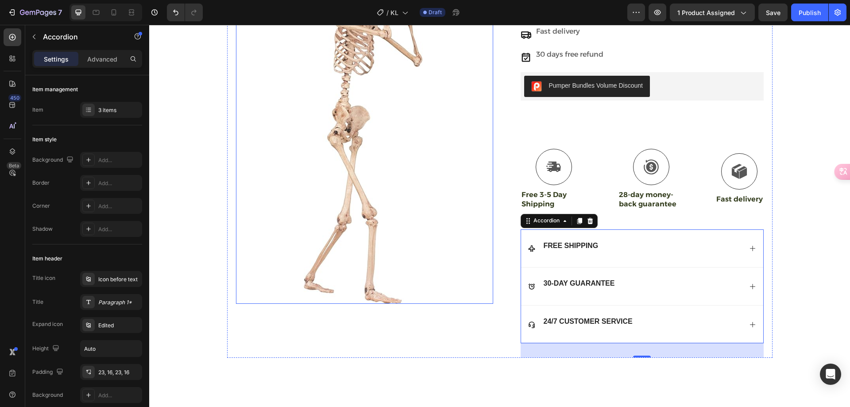
scroll to position [0, 0]
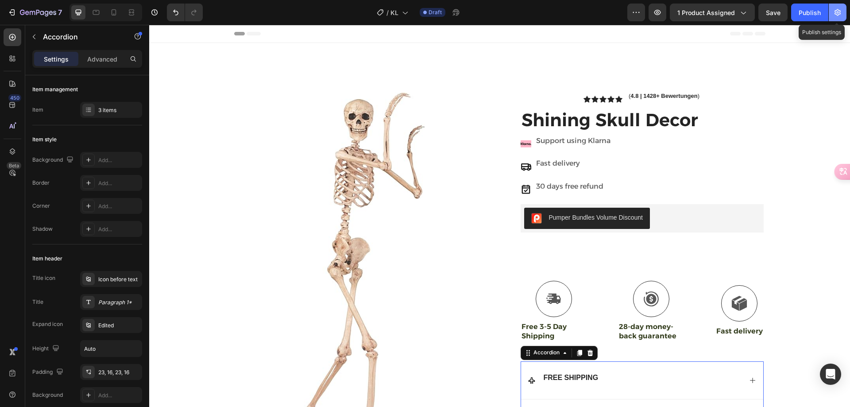
click at [834, 15] on icon "button" at bounding box center [837, 12] width 9 height 9
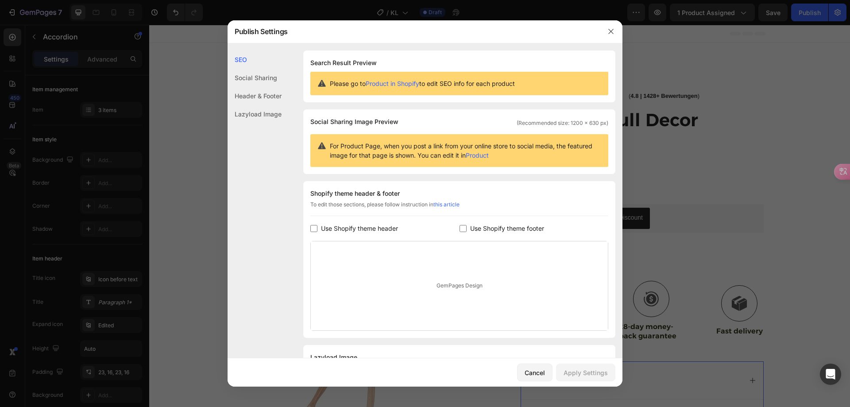
click at [502, 227] on span "Use Shopify theme footer" at bounding box center [507, 228] width 74 height 11
checkbox input "true"
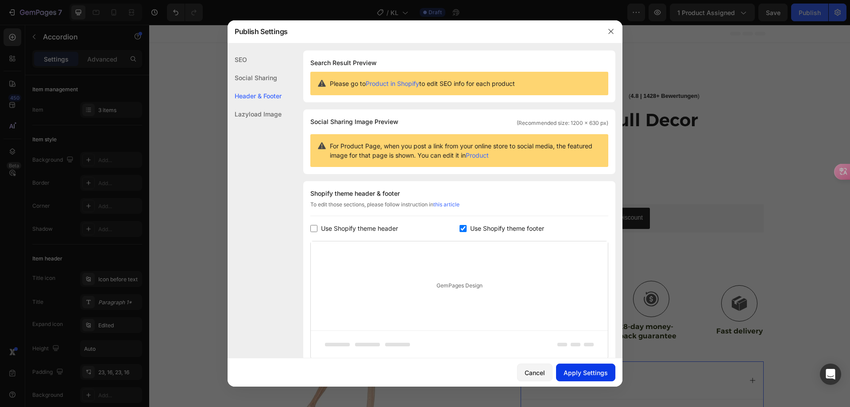
click at [579, 366] on button "Apply Settings" at bounding box center [585, 372] width 59 height 18
click at [609, 35] on button "button" at bounding box center [611, 31] width 14 height 14
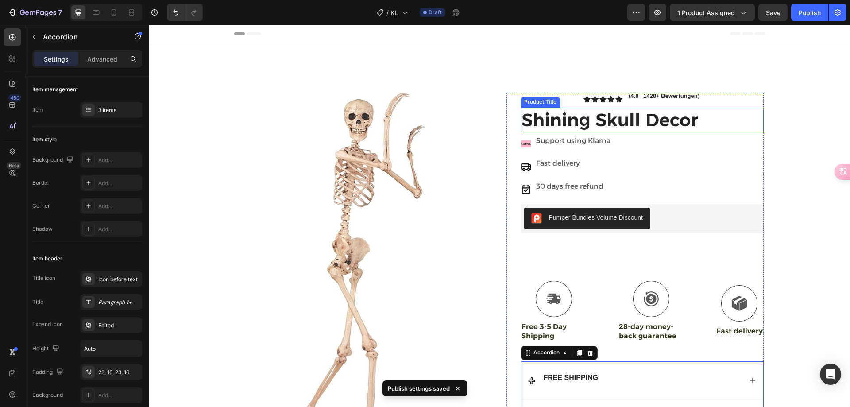
click at [550, 120] on h1 "Shining Skull Decor" at bounding box center [641, 120] width 243 height 25
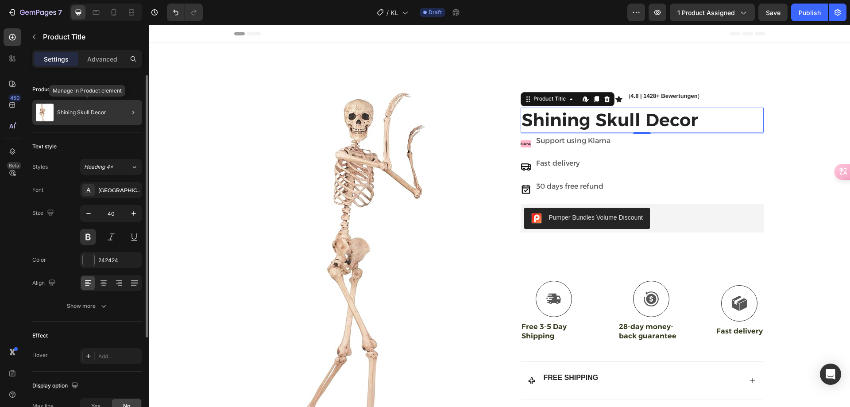
drag, startPoint x: 92, startPoint y: 118, endPoint x: 33, endPoint y: 155, distance: 69.4
click at [92, 118] on div "Shining Skull Decor" at bounding box center [87, 112] width 110 height 25
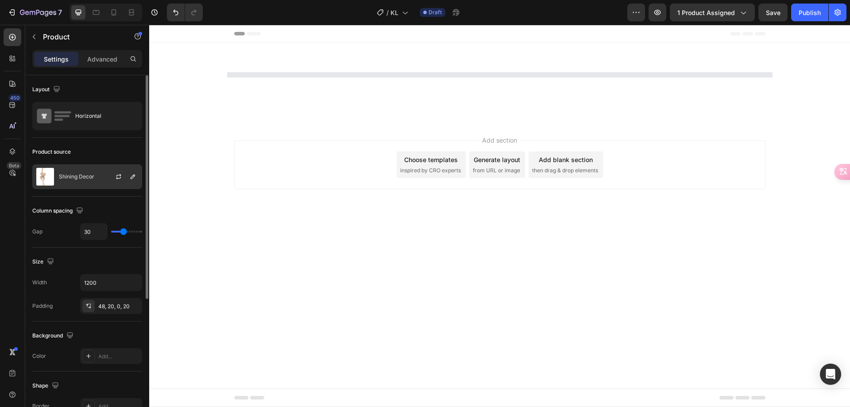
click at [87, 179] on p "Shining Decor" at bounding box center [76, 176] width 35 height 6
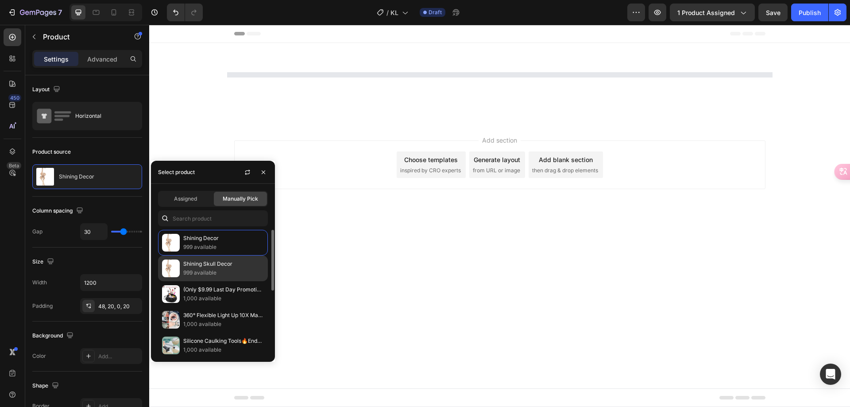
click at [220, 269] on p "999 available" at bounding box center [223, 272] width 81 height 9
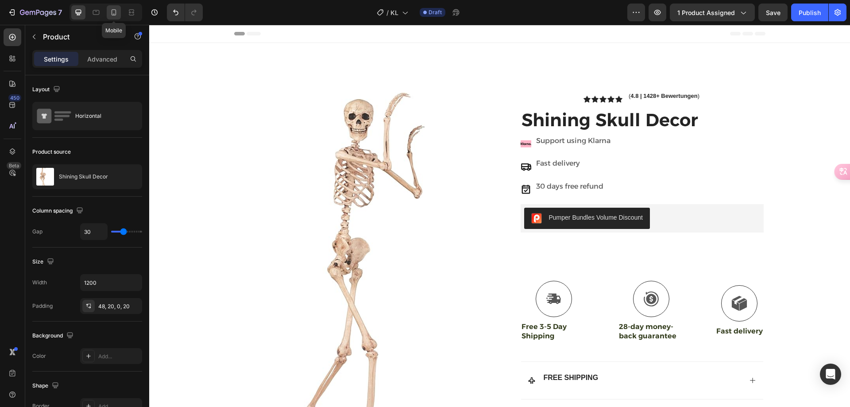
click at [117, 11] on icon at bounding box center [113, 12] width 9 height 9
type input "100%"
type input "16"
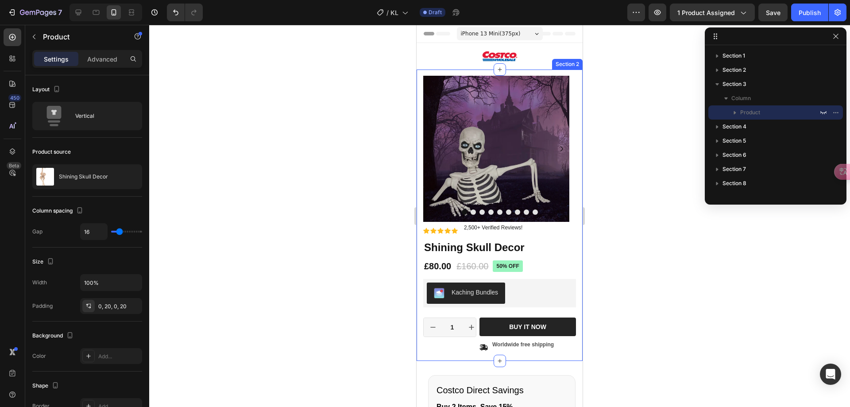
click at [497, 60] on img at bounding box center [499, 56] width 35 height 27
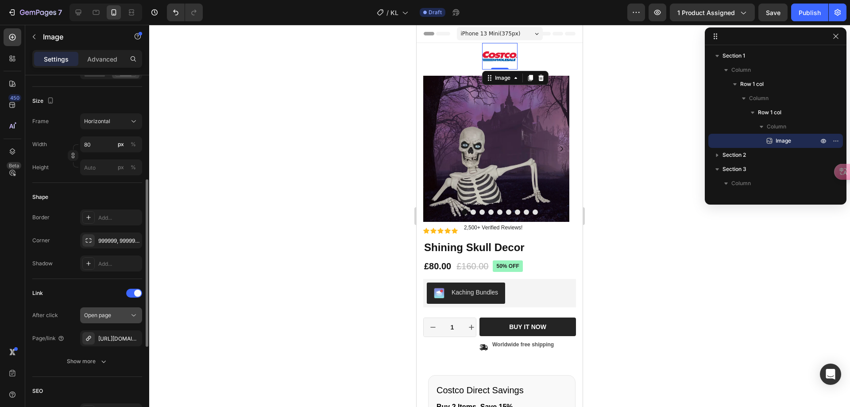
scroll to position [354, 0]
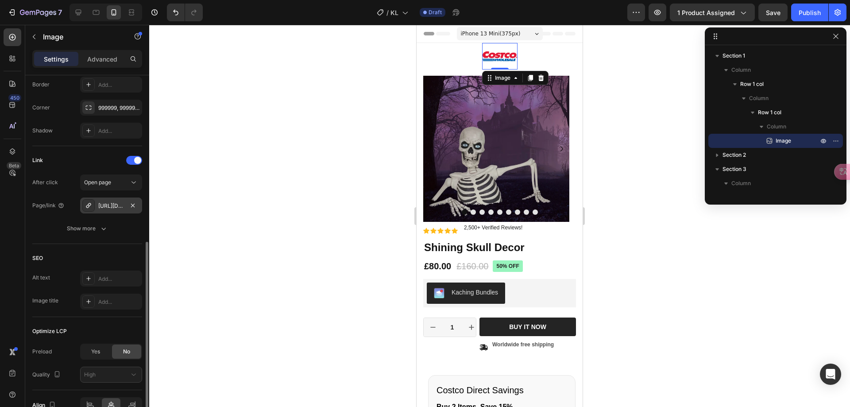
click at [105, 200] on div "[URL][DOMAIN_NAME]" at bounding box center [111, 205] width 62 height 16
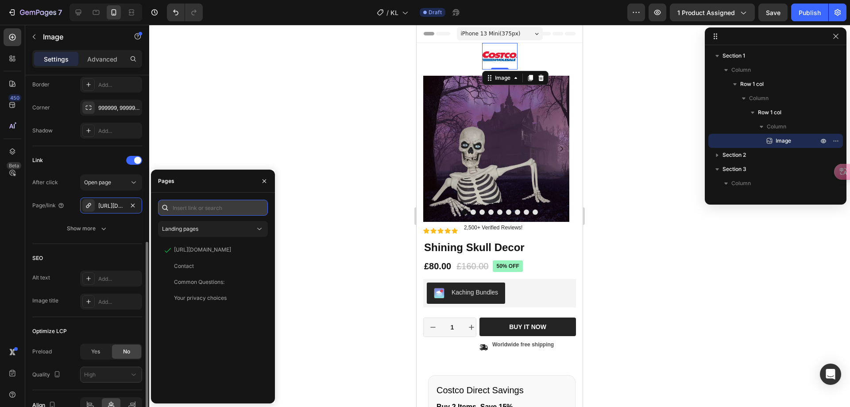
click at [185, 208] on input "text" at bounding box center [213, 208] width 110 height 16
paste input "[URL][DOMAIN_NAME]"
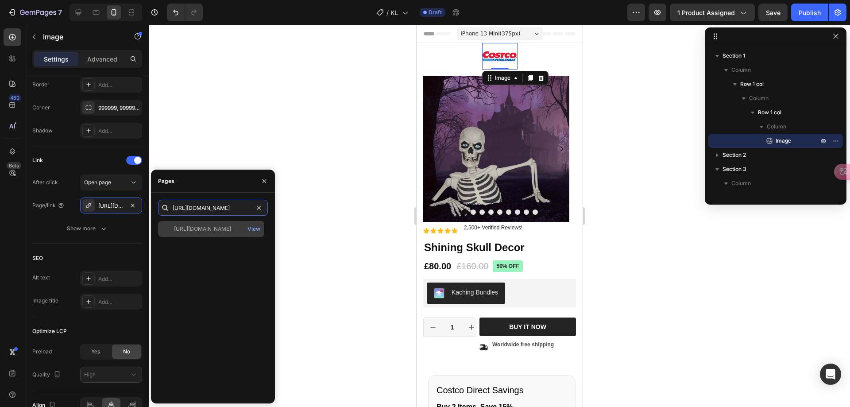
type input "[URL][DOMAIN_NAME]"
click at [203, 235] on div "[URL][DOMAIN_NAME] View" at bounding box center [211, 229] width 106 height 16
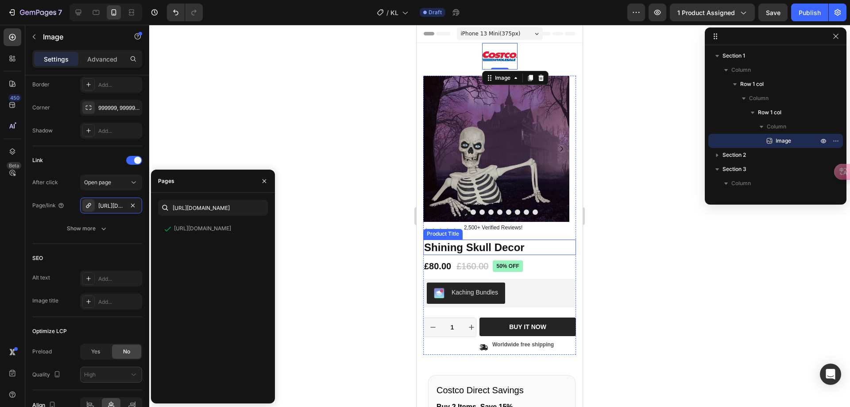
click at [458, 250] on h1 "Shining Skull Decor" at bounding box center [499, 246] width 153 height 15
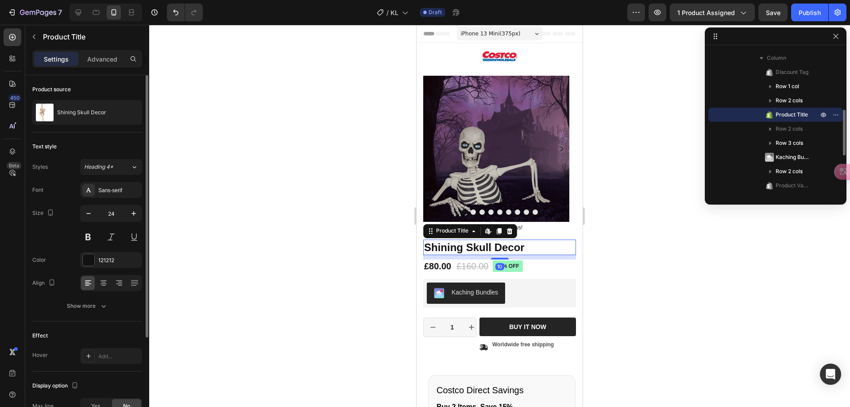
drag, startPoint x: 76, startPoint y: 124, endPoint x: 193, endPoint y: 204, distance: 141.9
click at [76, 123] on div "Shining Skull Decor" at bounding box center [87, 112] width 110 height 25
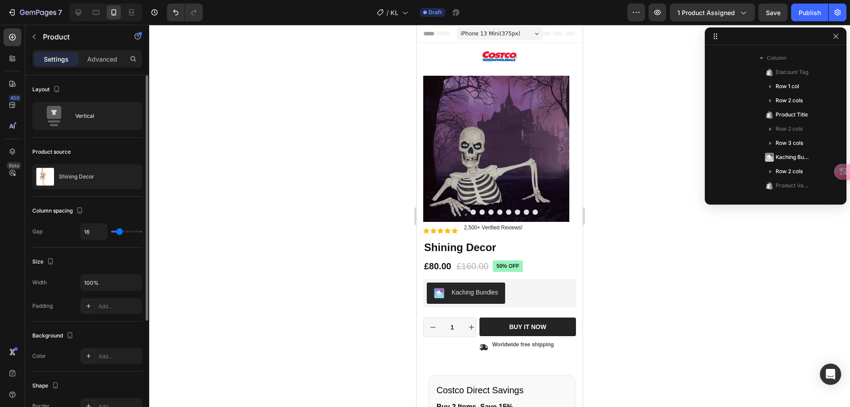
scroll to position [69, 0]
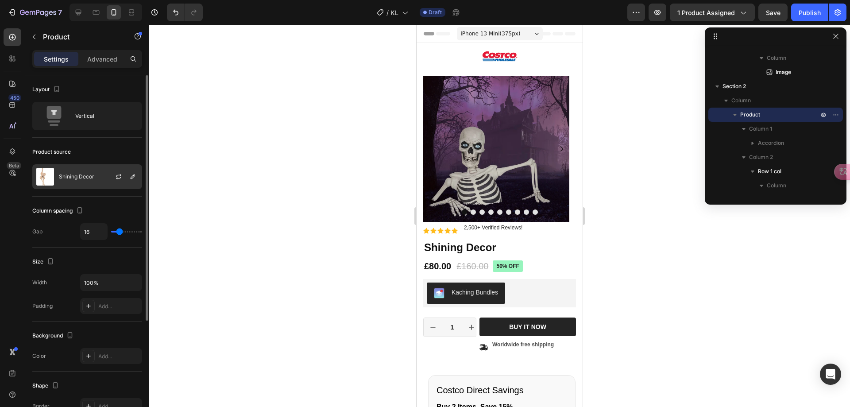
click at [78, 171] on div "Shining Decor" at bounding box center [87, 176] width 110 height 25
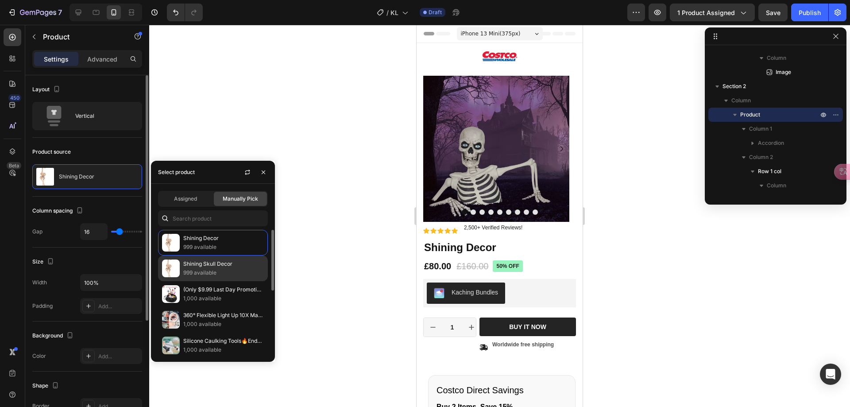
click at [210, 266] on p "Shining Skull Decor" at bounding box center [223, 263] width 81 height 9
click at [327, 236] on div at bounding box center [499, 216] width 701 height 382
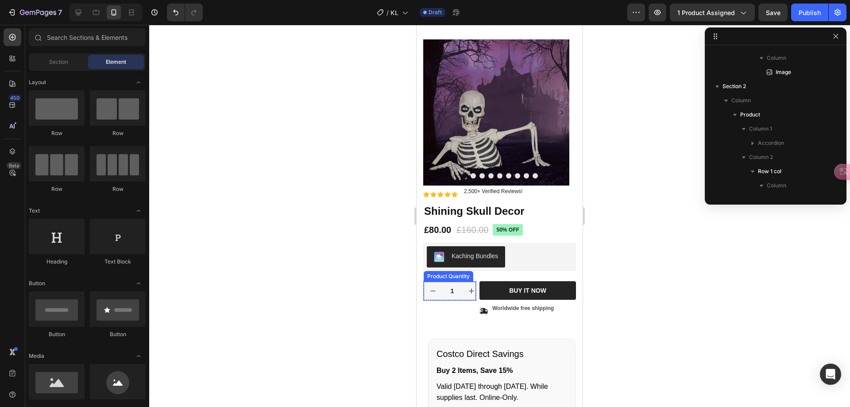
scroll to position [0, 0]
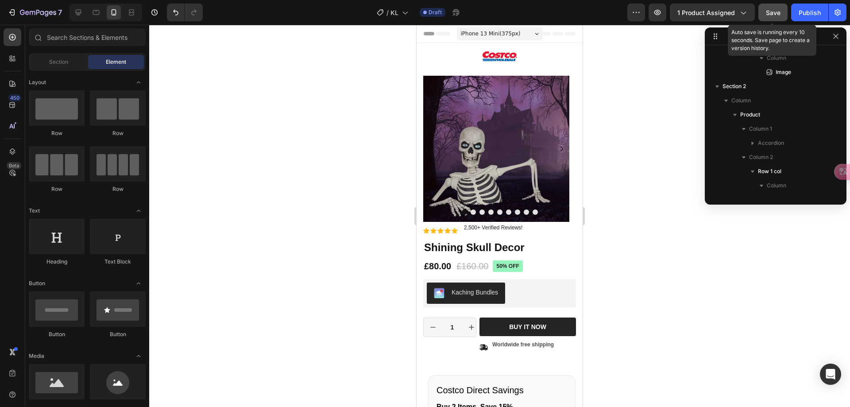
click at [782, 10] on button "Save" at bounding box center [772, 13] width 29 height 18
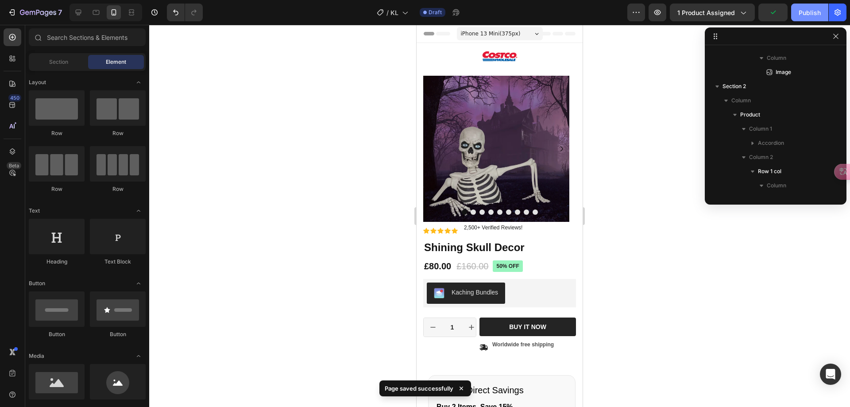
click at [801, 13] on div "Publish" at bounding box center [809, 12] width 22 height 9
